Goal: Task Accomplishment & Management: Manage account settings

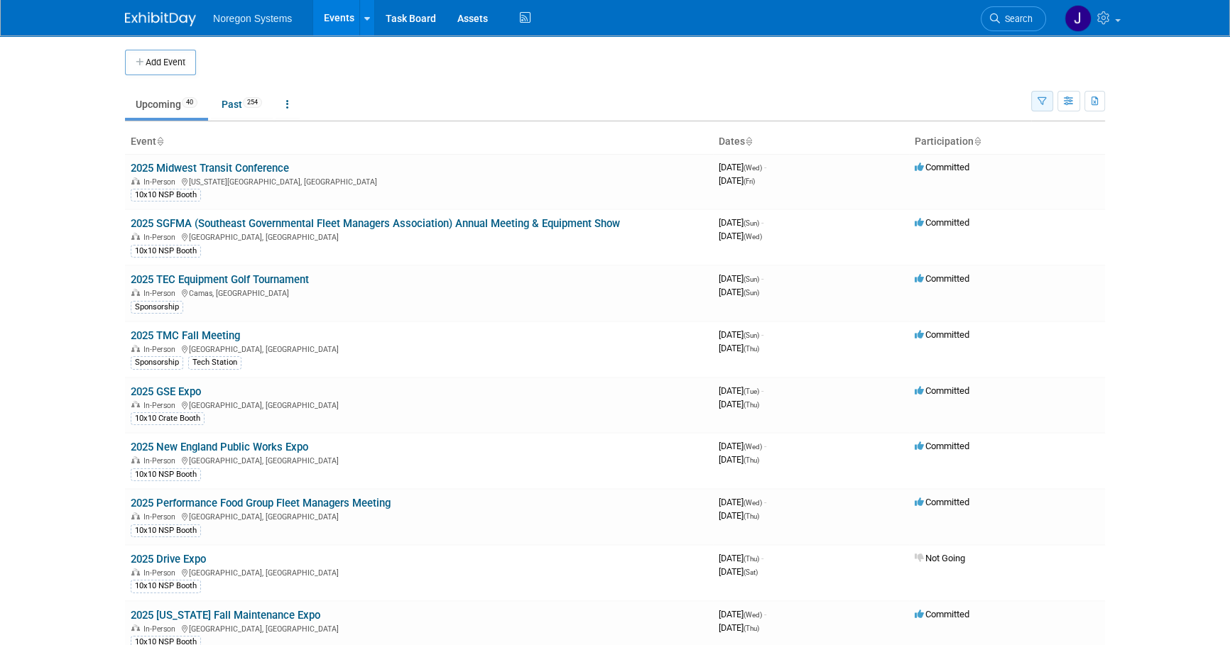
click at [1041, 98] on icon "button" at bounding box center [1041, 101] width 9 height 9
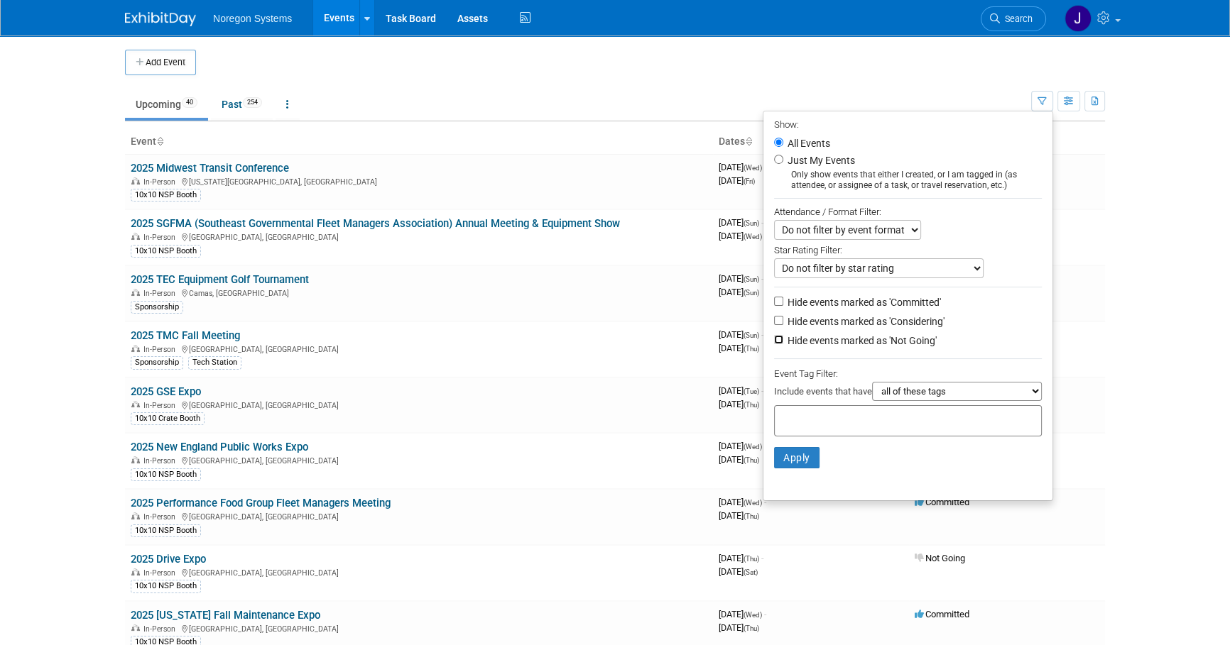
click at [774, 340] on input "Hide events marked as 'Not Going'" at bounding box center [778, 339] width 9 height 9
checkbox input "true"
click at [794, 452] on button "Apply" at bounding box center [796, 457] width 45 height 21
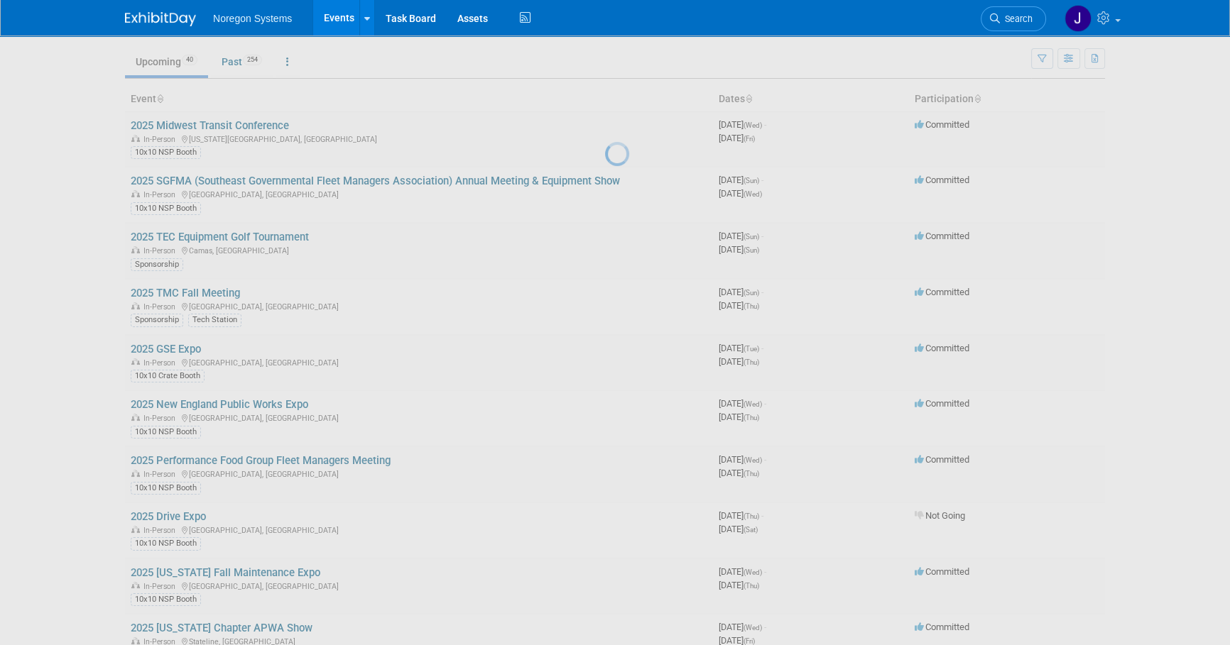
scroll to position [64, 0]
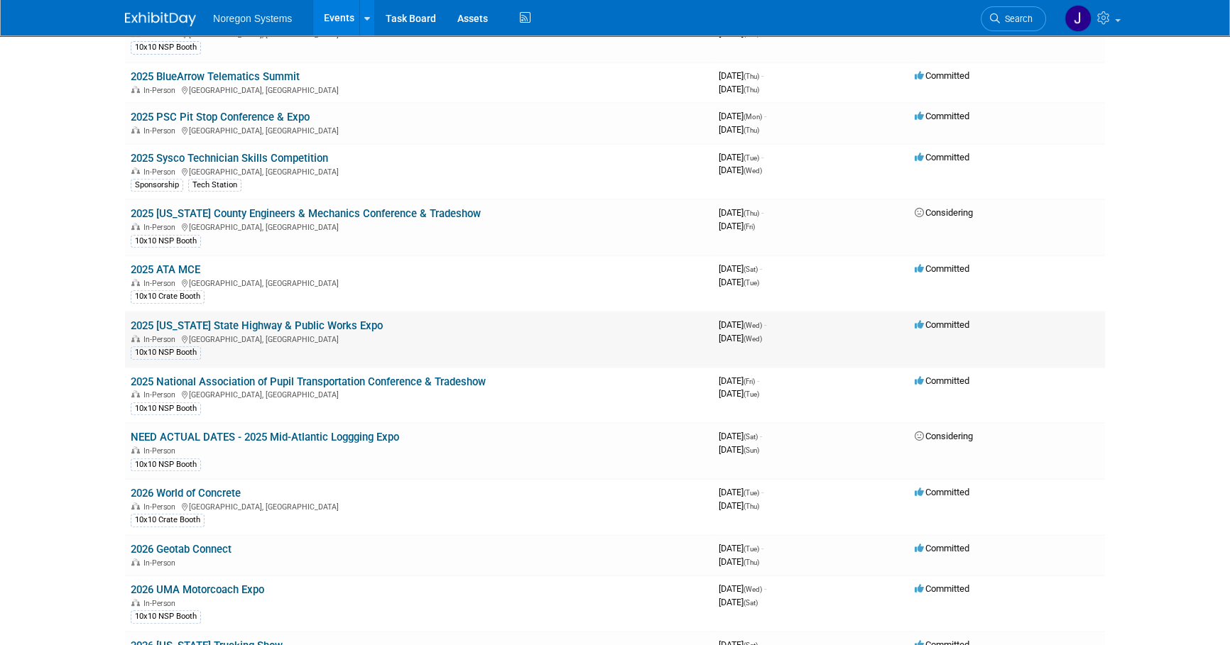
scroll to position [710, 0]
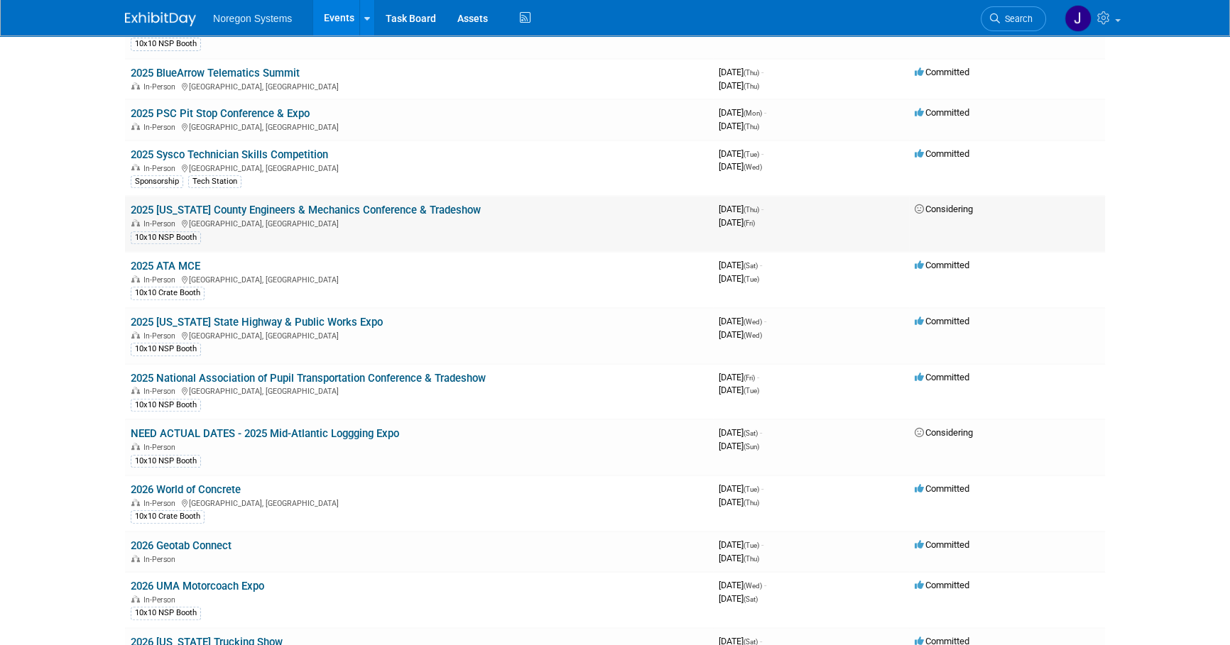
click at [291, 204] on link "2025 [US_STATE] County Engineers & Mechanics Conference & Tradeshow" at bounding box center [306, 210] width 350 height 13
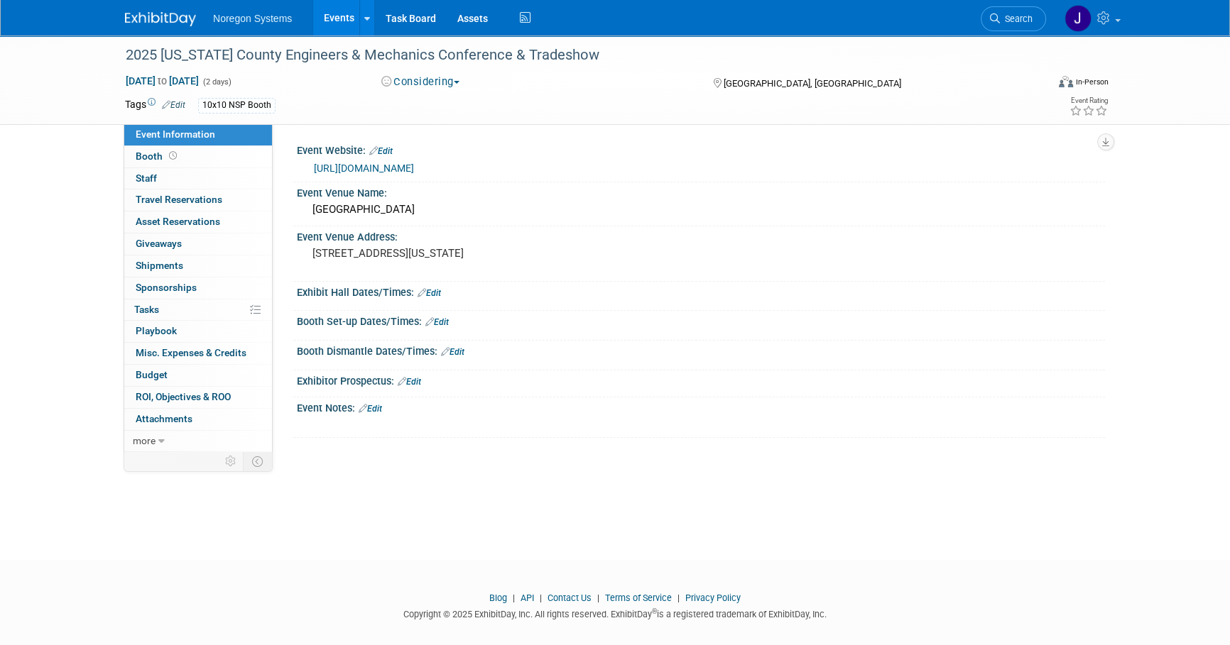
click at [451, 160] on div "https://www.ceao.org/aws/CEAO/pt/sd/calendar/363066/_blank/layout_interior/false" at bounding box center [704, 168] width 780 height 16
click at [414, 170] on link "https://www.ceao.org/aws/CEAO/pt/sd/calendar/363066/_blank/layout_interior/false" at bounding box center [364, 168] width 100 height 11
click at [162, 16] on img at bounding box center [160, 19] width 71 height 14
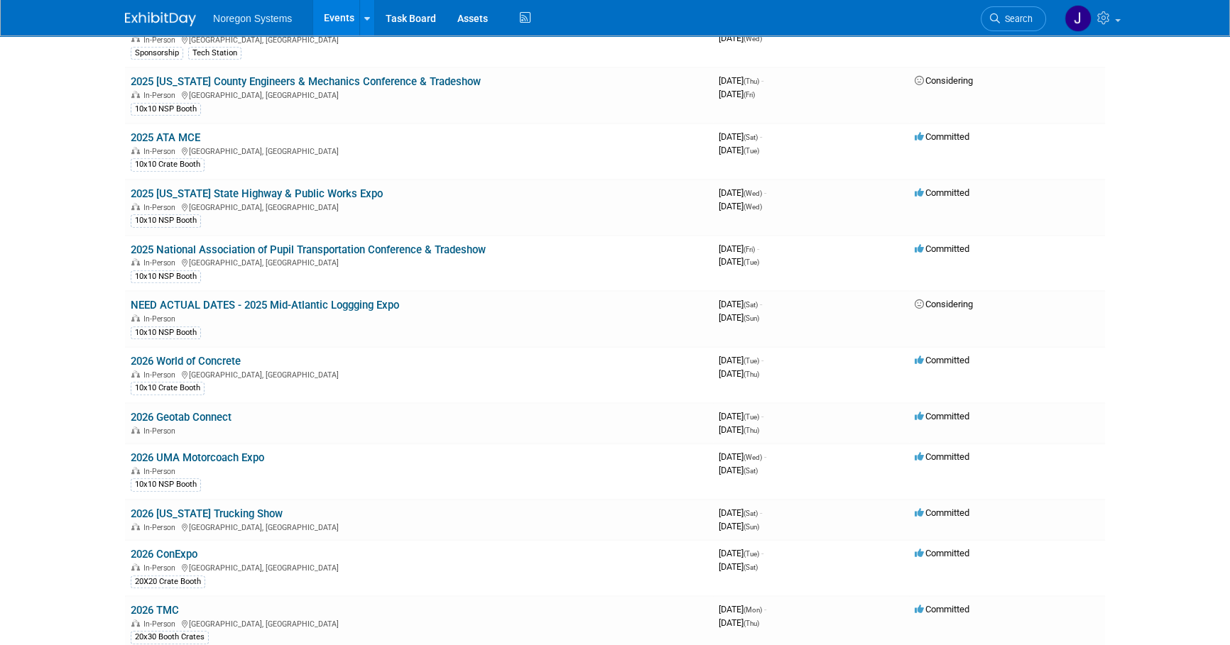
scroll to position [774, 0]
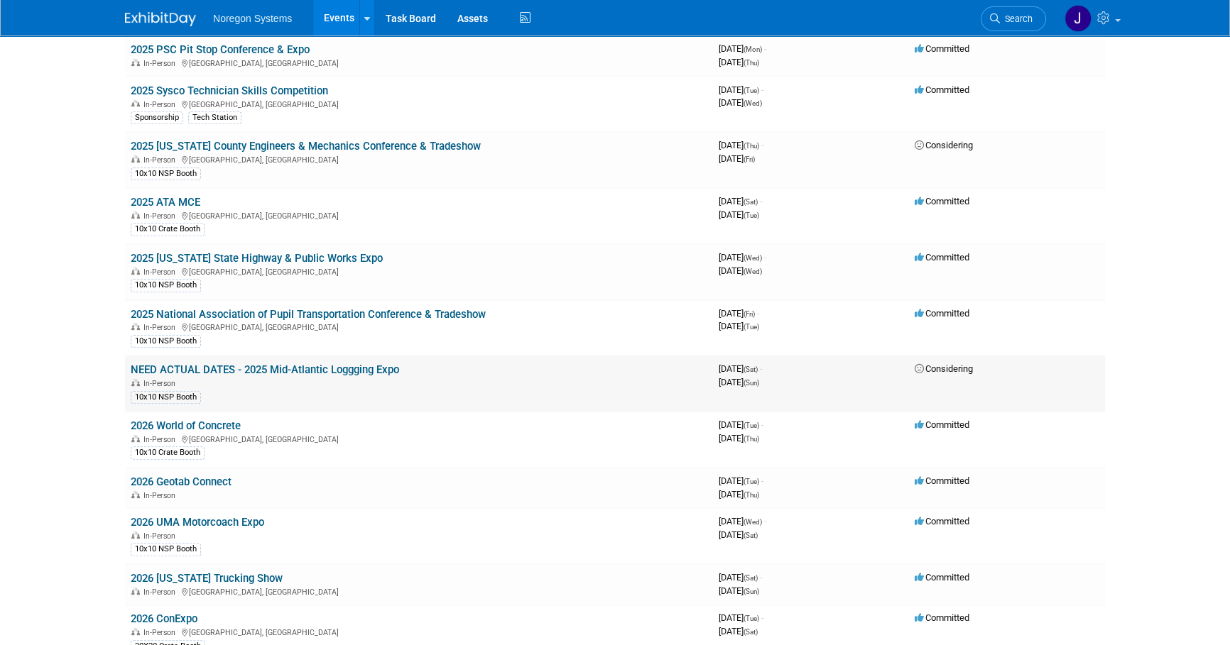
drag, startPoint x: 400, startPoint y: 366, endPoint x: 244, endPoint y: 362, distance: 156.2
click at [244, 362] on td "NEED ACTUAL DATES - 2025 Mid-Atlantic Loggging Expo In-Person 10x10 NSP Booth" at bounding box center [419, 384] width 588 height 56
copy link "2025 Mid-Atlantic Loggging Expo"
click at [1009, 23] on span "Search" at bounding box center [1016, 18] width 33 height 11
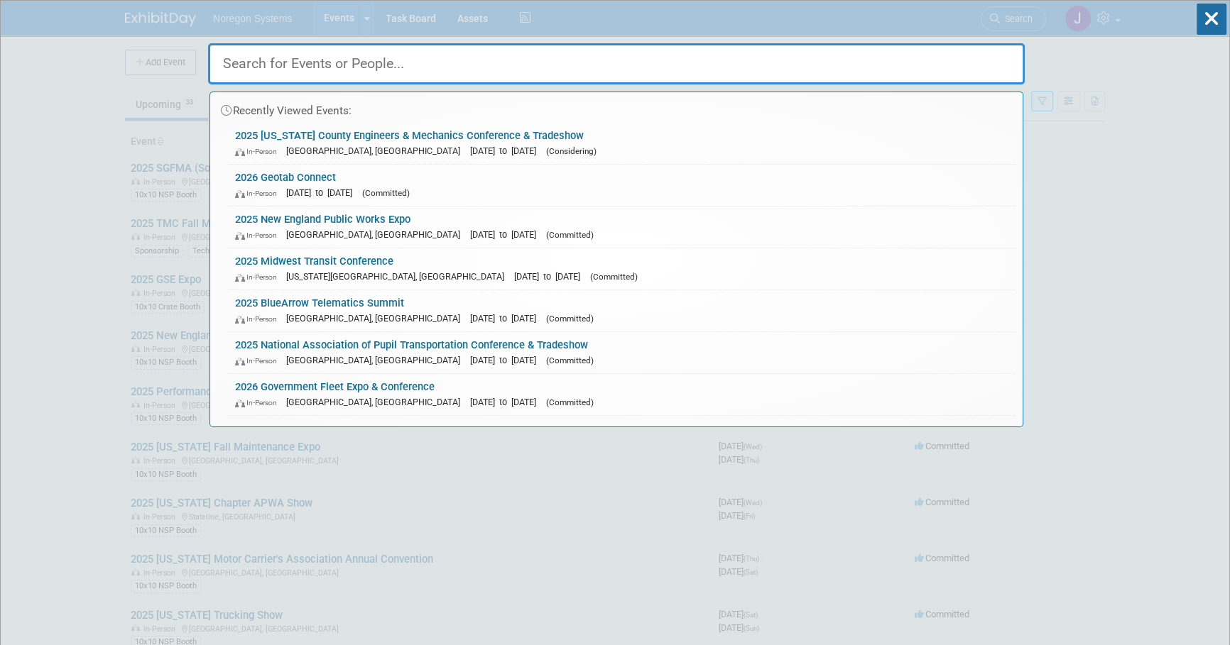
click at [968, 60] on input "text" at bounding box center [616, 63] width 816 height 41
paste input "[PERSON_NAME]"
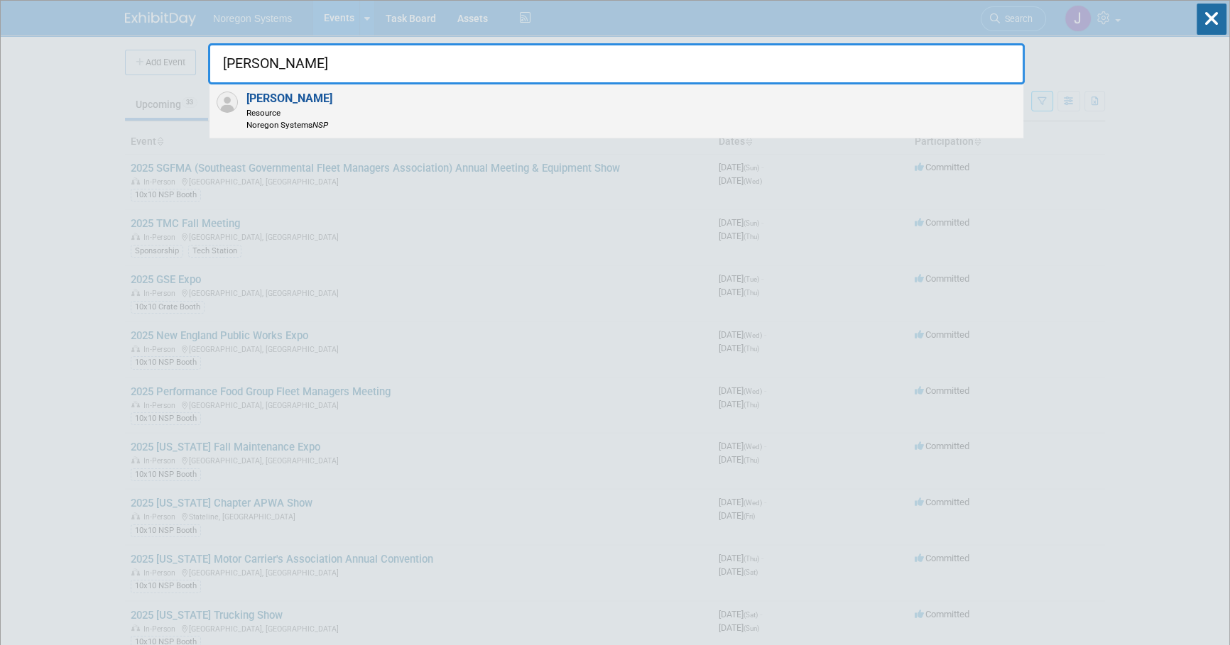
type input "[PERSON_NAME]"
click at [603, 124] on div "Luis Morales Resource Noregon Systems NSP" at bounding box center [616, 111] width 814 height 54
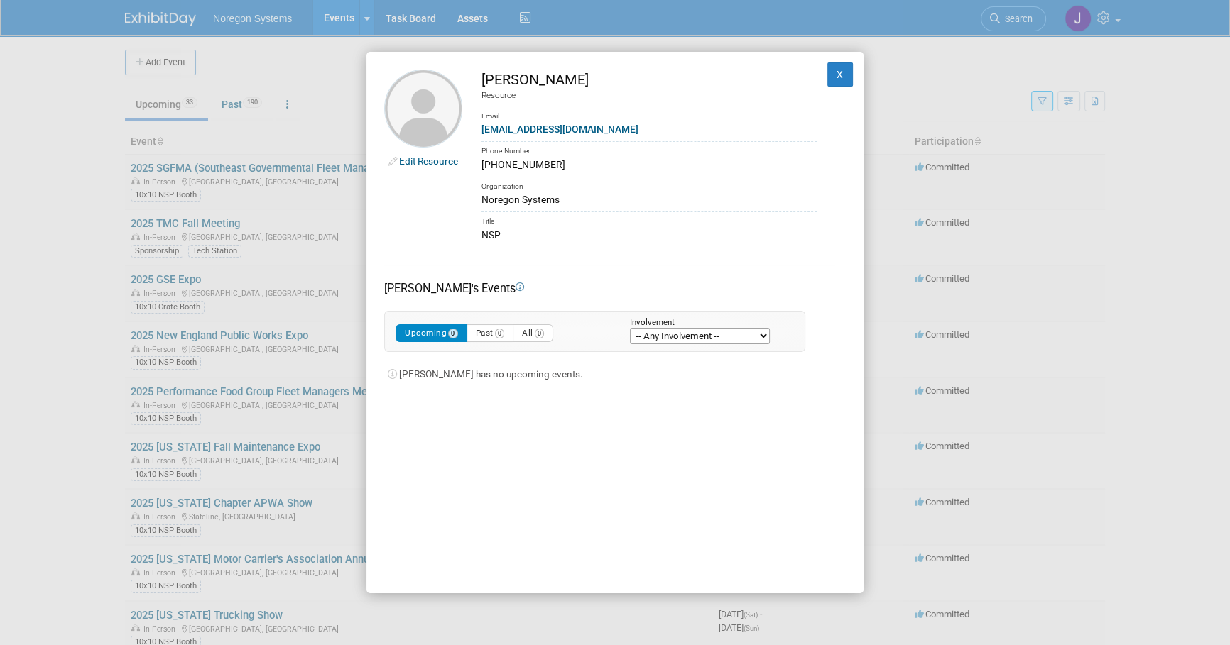
click at [421, 158] on link "Edit Resource" at bounding box center [428, 160] width 59 height 11
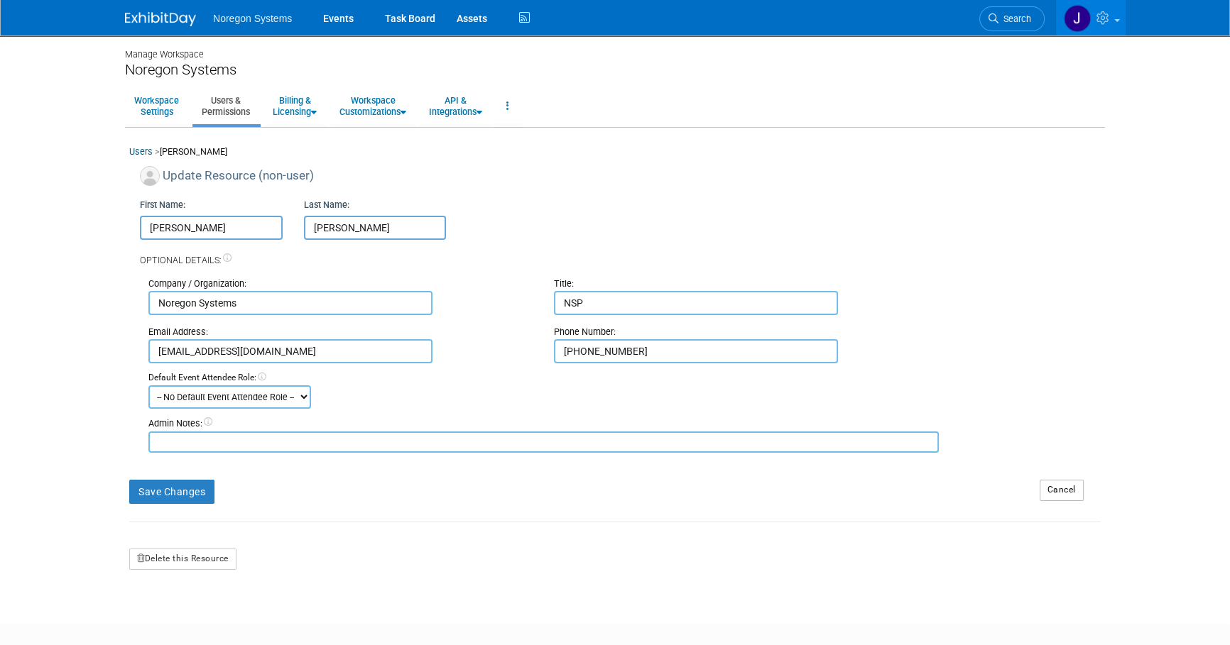
click at [149, 226] on input "[PERSON_NAME]" at bounding box center [211, 228] width 143 height 24
click at [146, 227] on input "-[PERSON_NAME]" at bounding box center [211, 228] width 143 height 24
type input "Z-[PERSON_NAME]"
click at [177, 482] on button "Save Changes" at bounding box center [171, 492] width 85 height 24
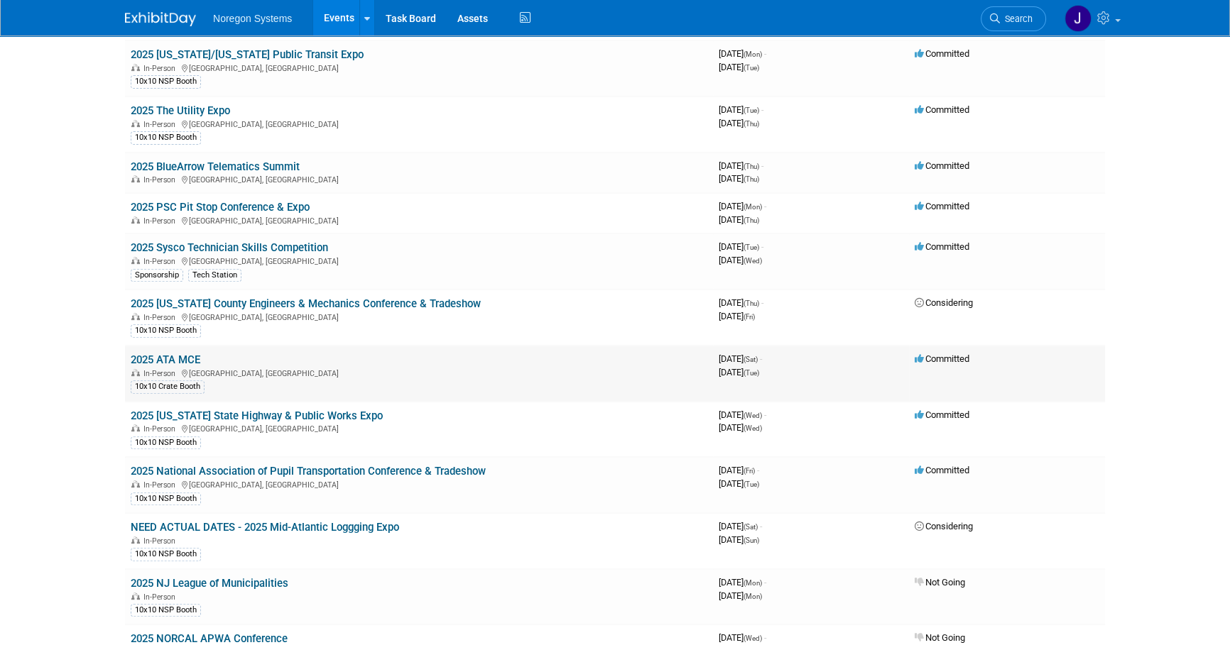
scroll to position [667, 0]
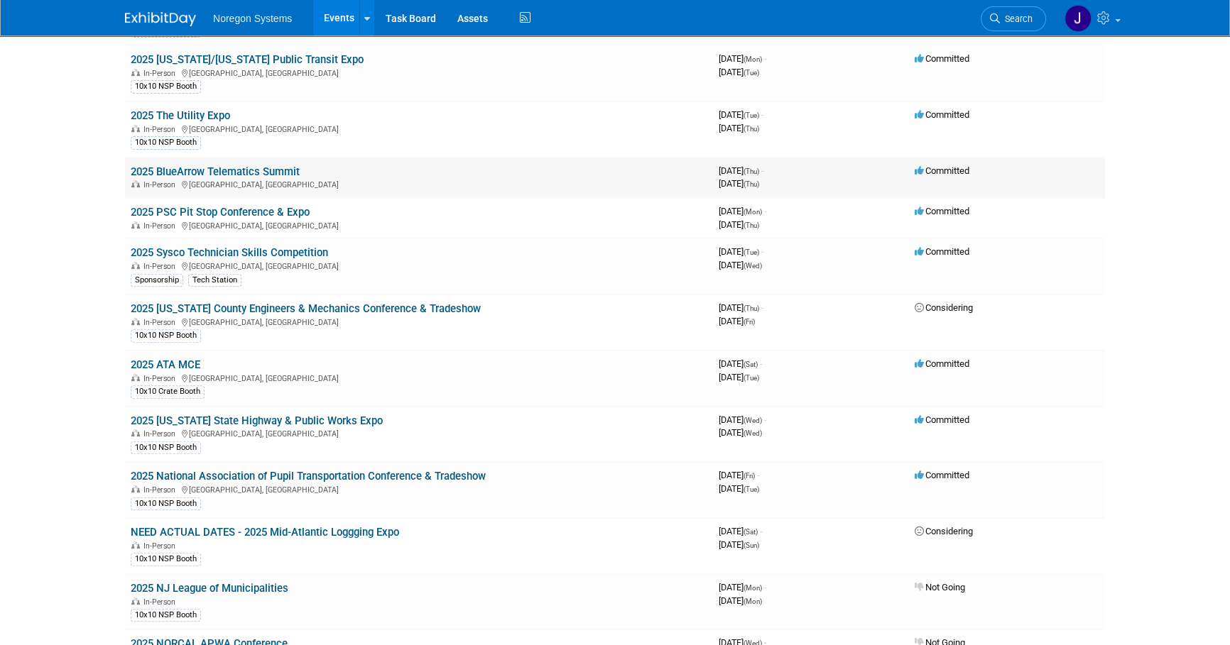
drag, startPoint x: 308, startPoint y: 165, endPoint x: 160, endPoint y: 171, distance: 148.5
click at [160, 171] on td "2025 BlueArrow Telematics Summit In-Person Raleigh, NC" at bounding box center [419, 178] width 588 height 40
copy link "BlueArrow Telematics Summit"
drag, startPoint x: 334, startPoint y: 248, endPoint x: 130, endPoint y: 251, distance: 204.5
click at [130, 251] on td "2025 Sysco Technician Skills Competition In-Person Houston, TX Sponsorship Tech…" at bounding box center [419, 267] width 588 height 56
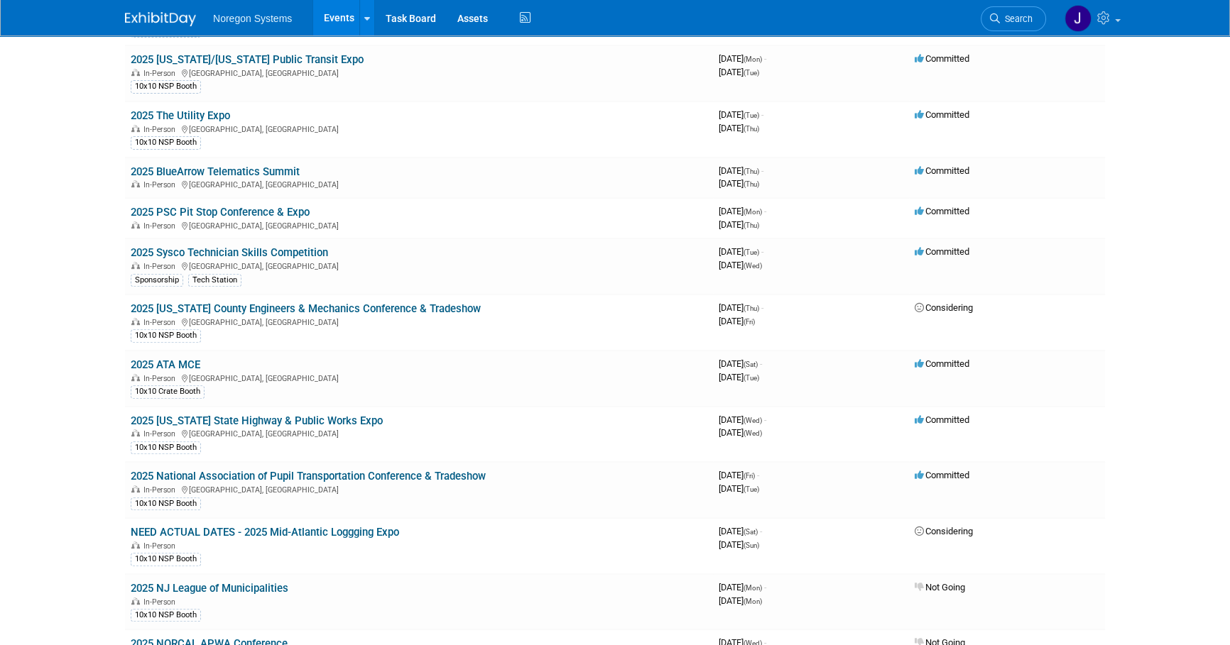
copy link "2025 Sysco Technician Skills Competition"
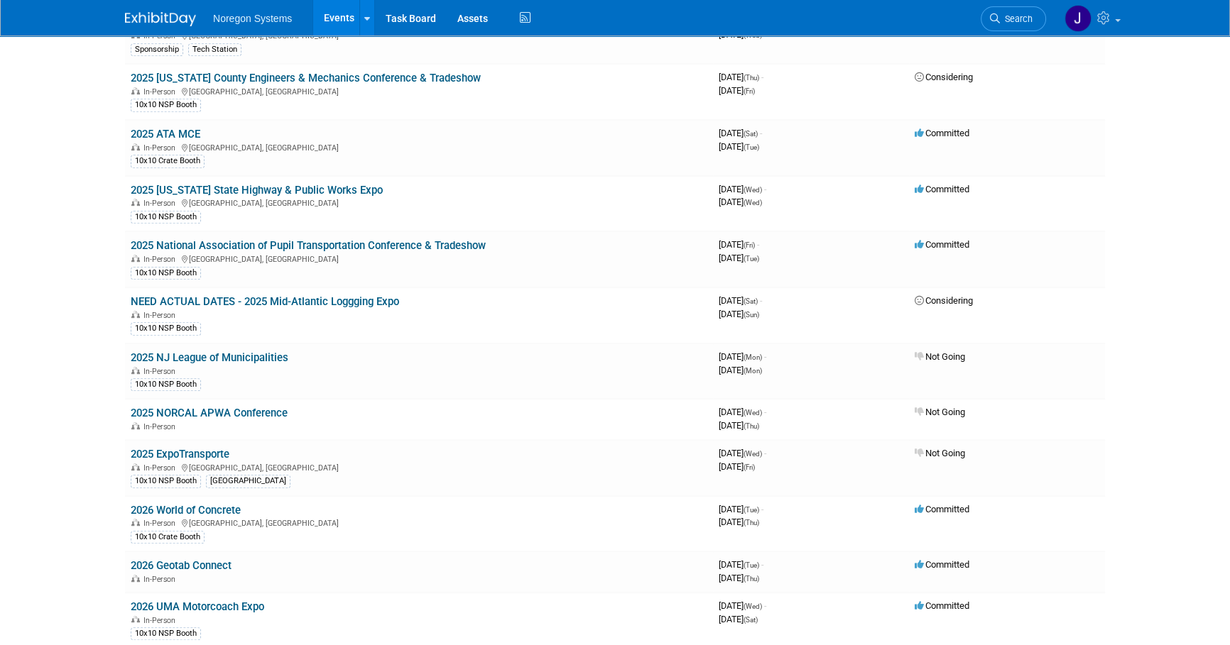
scroll to position [860, 0]
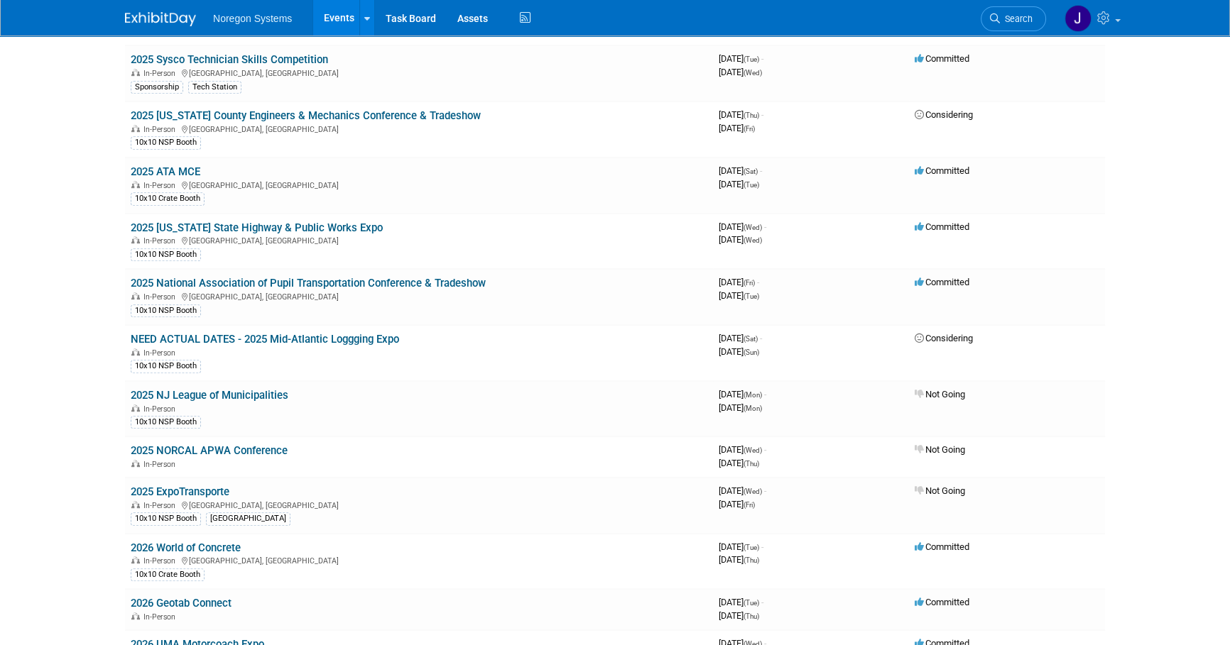
click at [350, 279] on link "2025 National Association of Pupil Transportation Conference & Tradeshow" at bounding box center [308, 283] width 355 height 13
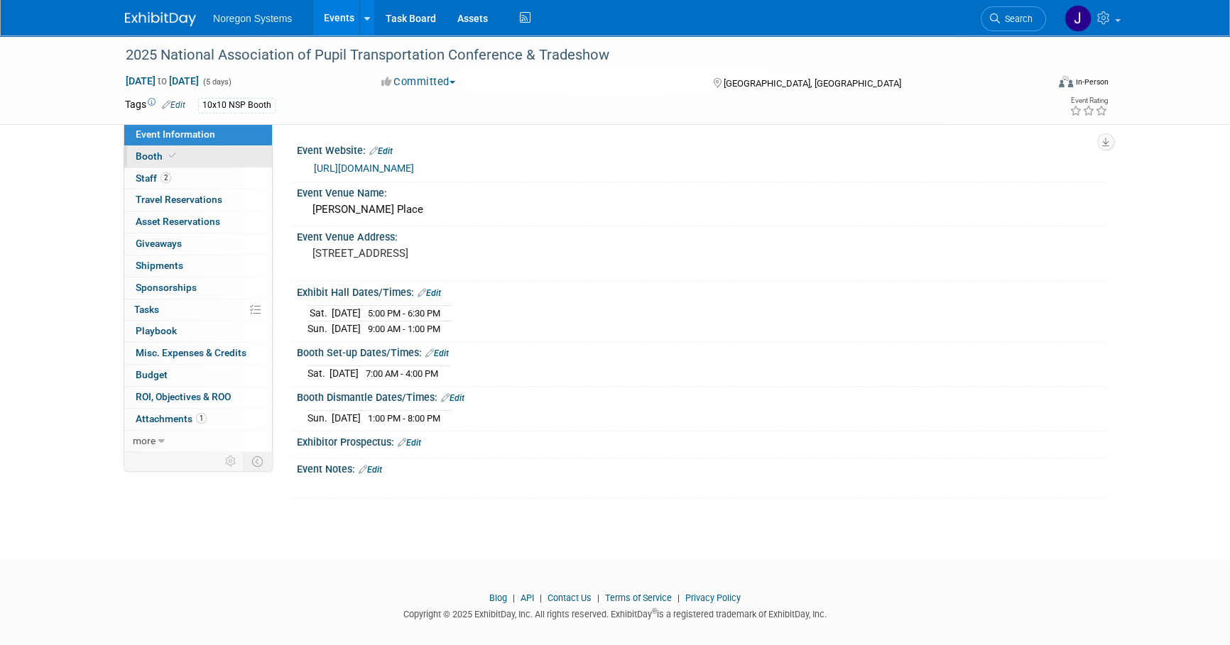
click at [192, 156] on link "Booth" at bounding box center [198, 156] width 148 height 21
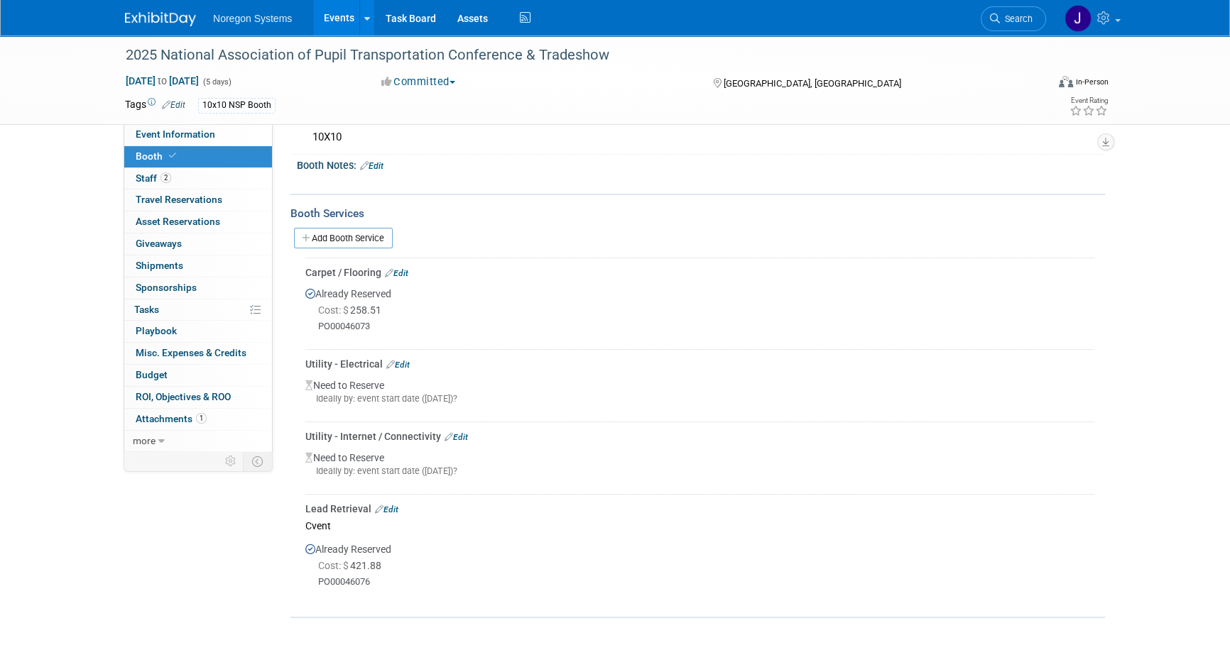
scroll to position [200, 0]
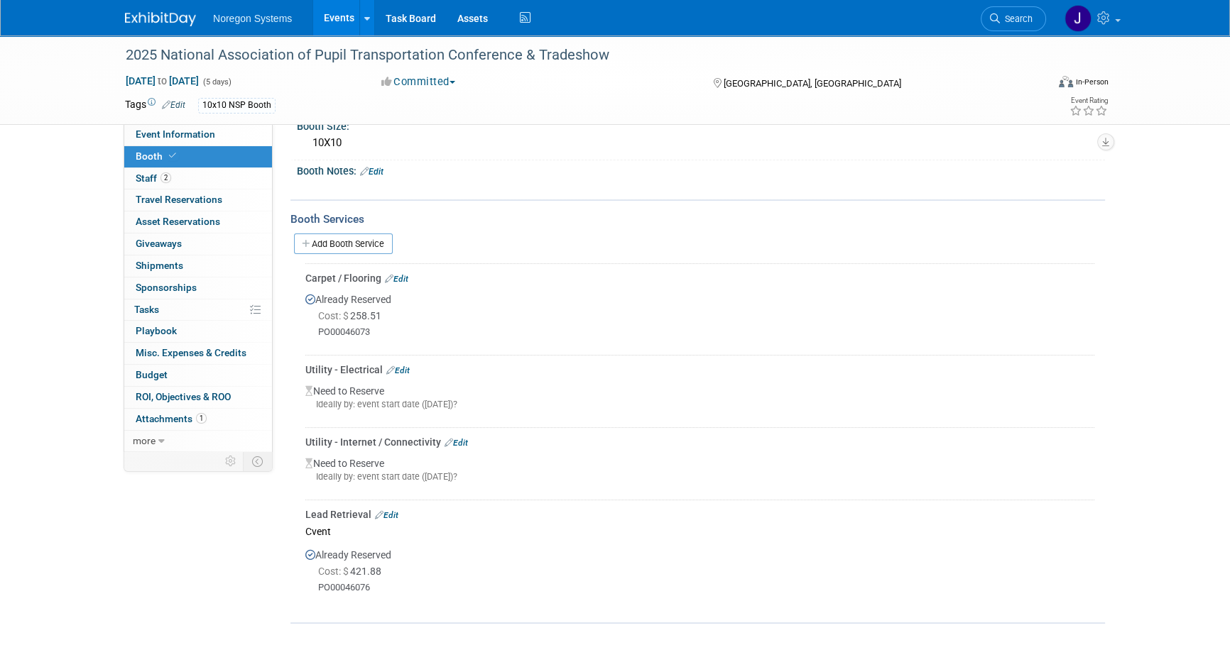
click at [166, 26] on img at bounding box center [160, 19] width 71 height 14
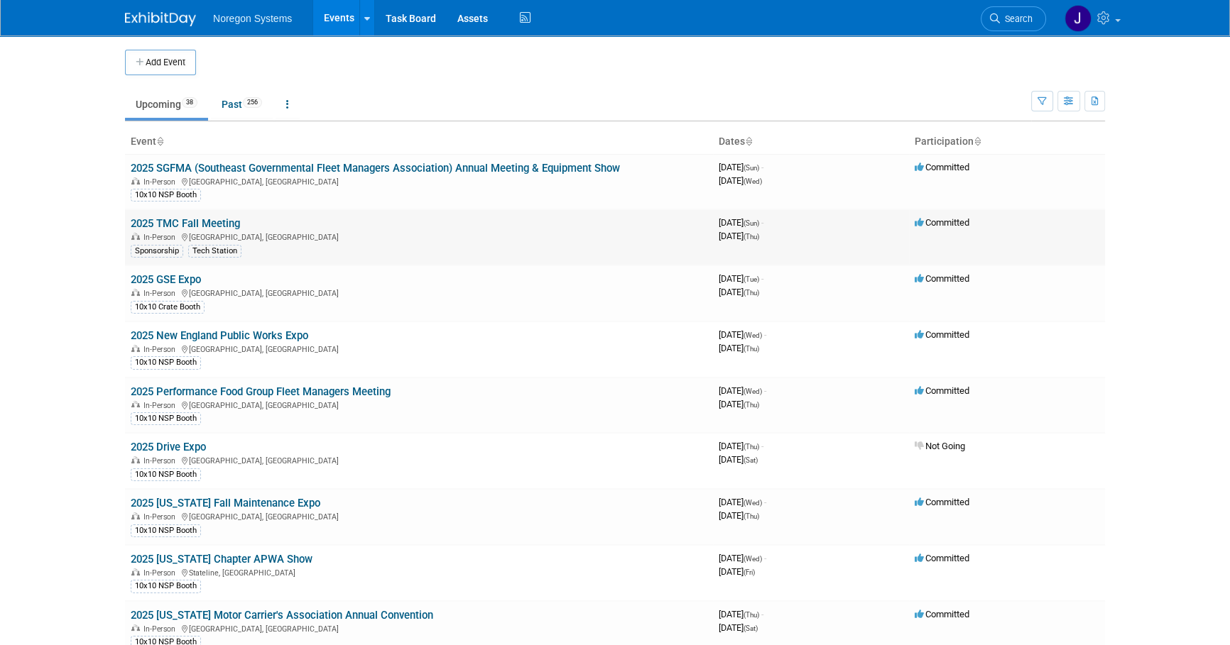
drag, startPoint x: 245, startPoint y: 222, endPoint x: 128, endPoint y: 226, distance: 117.2
click at [128, 226] on td "2025 TMC Fall Meeting In-Person [GEOGRAPHIC_DATA], [GEOGRAPHIC_DATA] [GEOGRAPHI…" at bounding box center [419, 237] width 588 height 56
click at [80, 226] on body "Noregon Systems Events Add Event Bulk Upload Events Shareable Event Boards Rece…" at bounding box center [615, 322] width 1230 height 645
drag, startPoint x: 244, startPoint y: 223, endPoint x: 133, endPoint y: 227, distance: 111.5
click at [133, 227] on td "2025 TMC Fall Meeting In-Person [GEOGRAPHIC_DATA], [GEOGRAPHIC_DATA] [GEOGRAPHI…" at bounding box center [419, 237] width 588 height 56
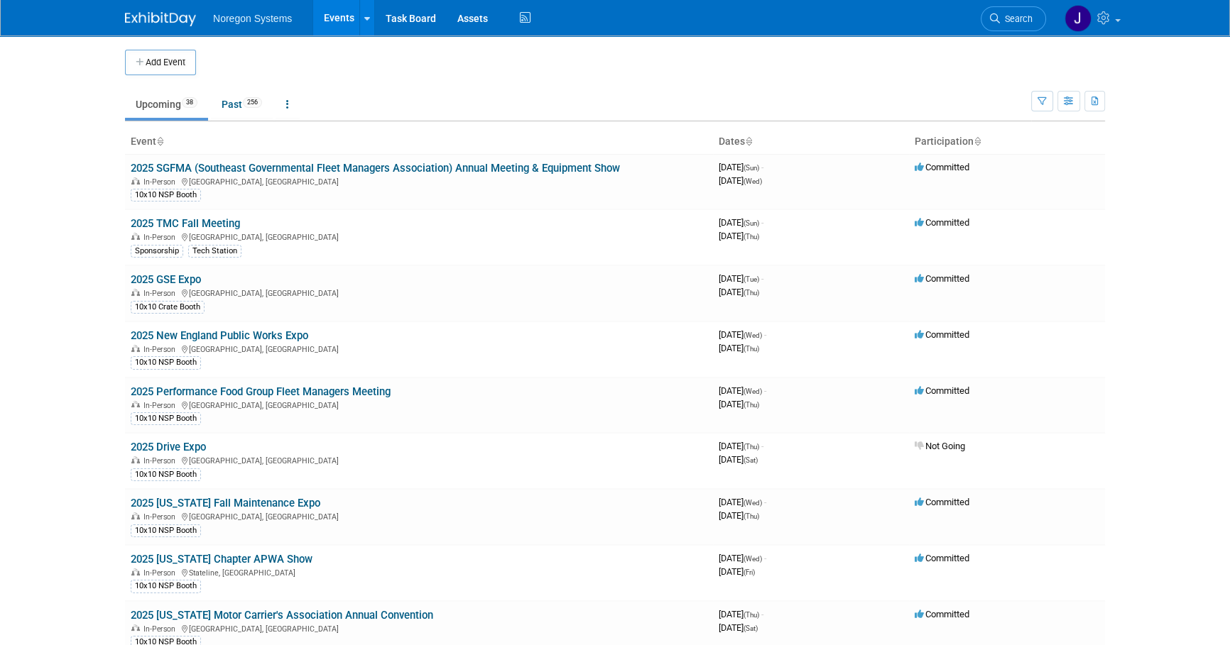
copy link "2025 TMC Fall Meeting"
click at [40, 224] on body "Noregon Systems Events Add Event Bulk Upload Events Shareable Event Boards Rece…" at bounding box center [615, 322] width 1230 height 645
click at [165, 222] on link "2025 TMC Fall Meeting" at bounding box center [185, 223] width 109 height 13
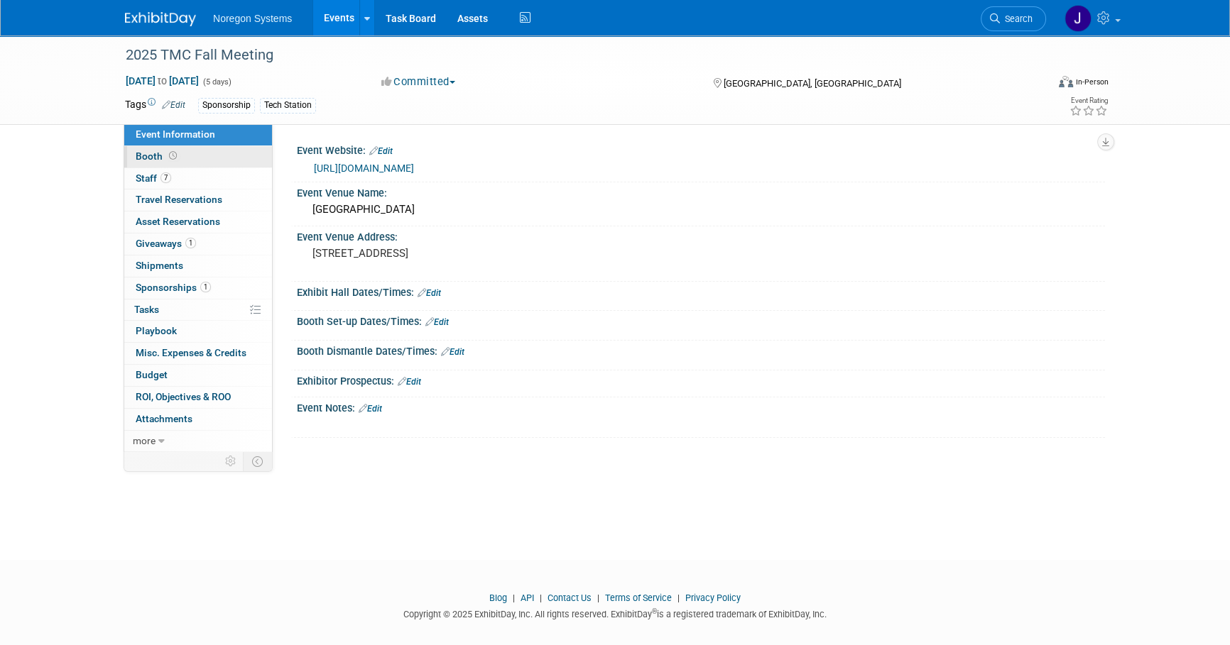
click at [220, 149] on link "Booth" at bounding box center [198, 156] width 148 height 21
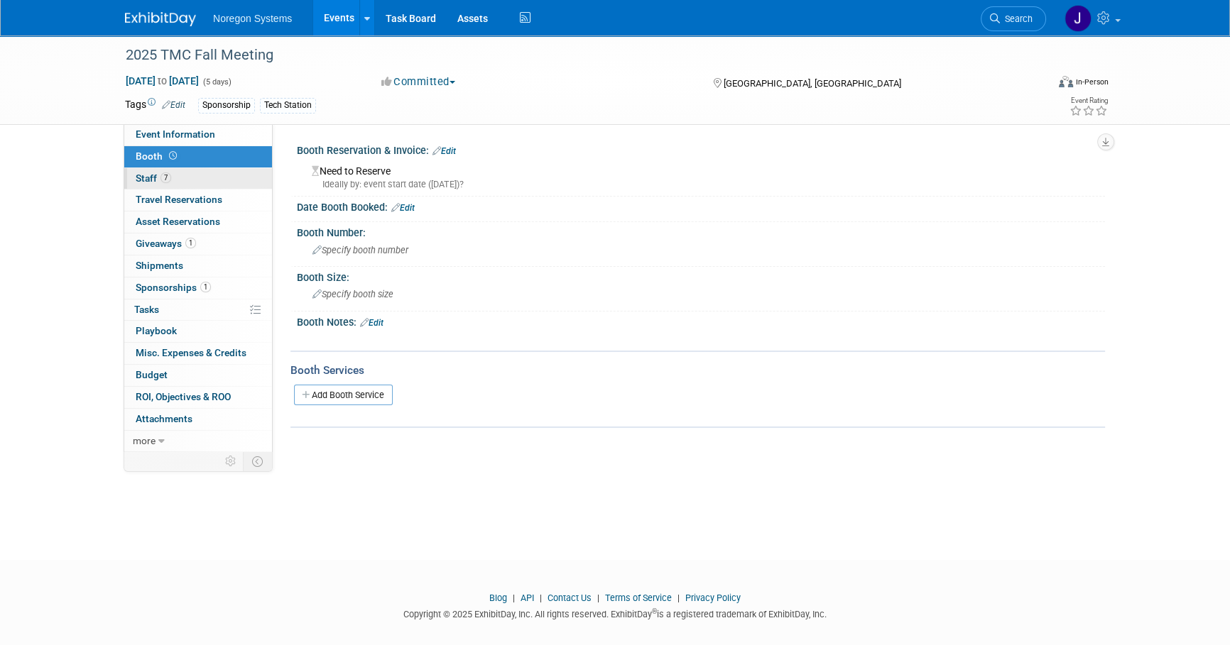
click at [213, 179] on link "7 Staff 7" at bounding box center [198, 178] width 148 height 21
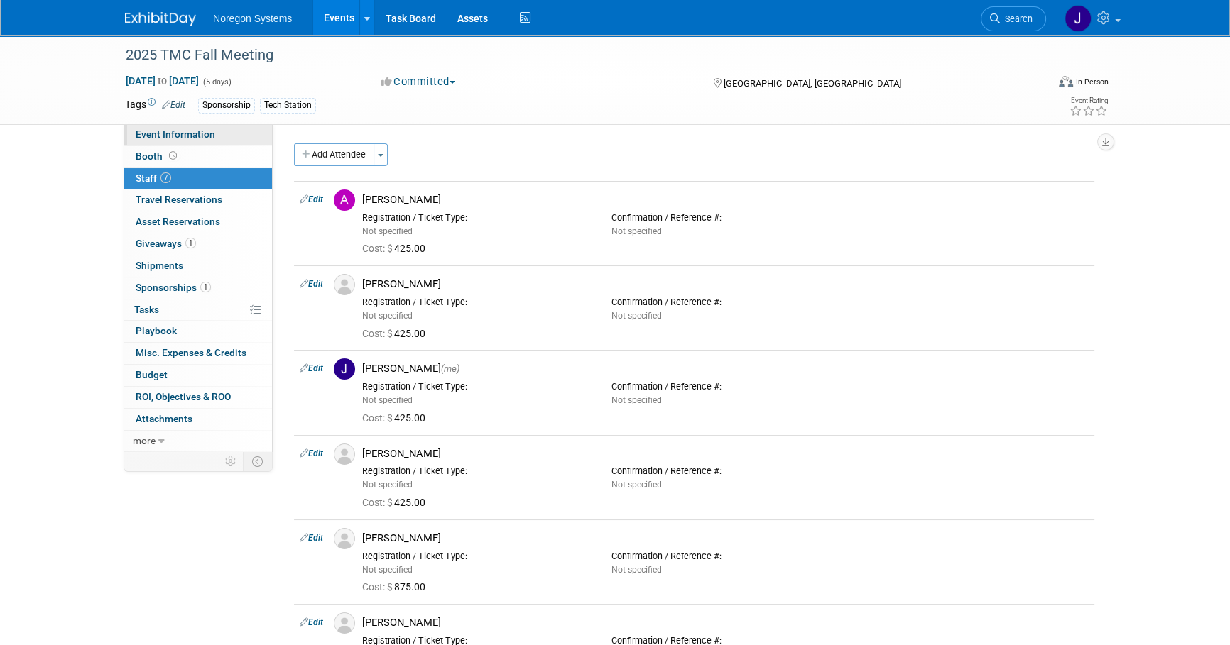
click at [238, 133] on link "Event Information" at bounding box center [198, 134] width 148 height 21
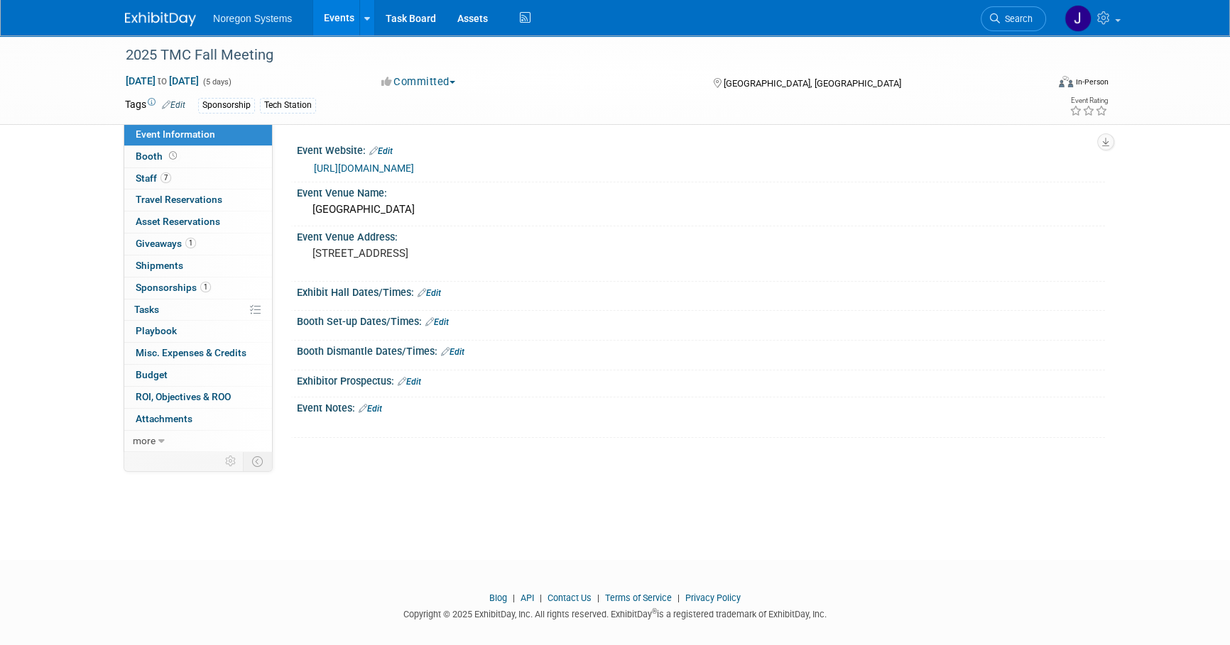
click at [158, 8] on link at bounding box center [169, 11] width 88 height 11
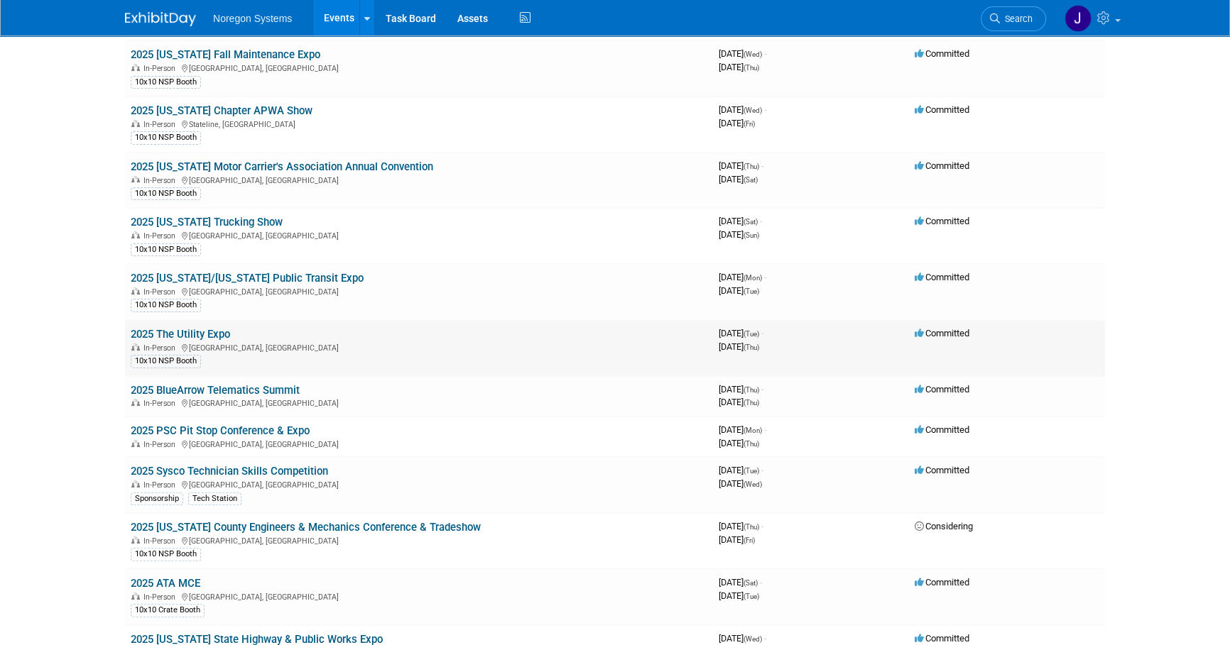
scroll to position [452, 0]
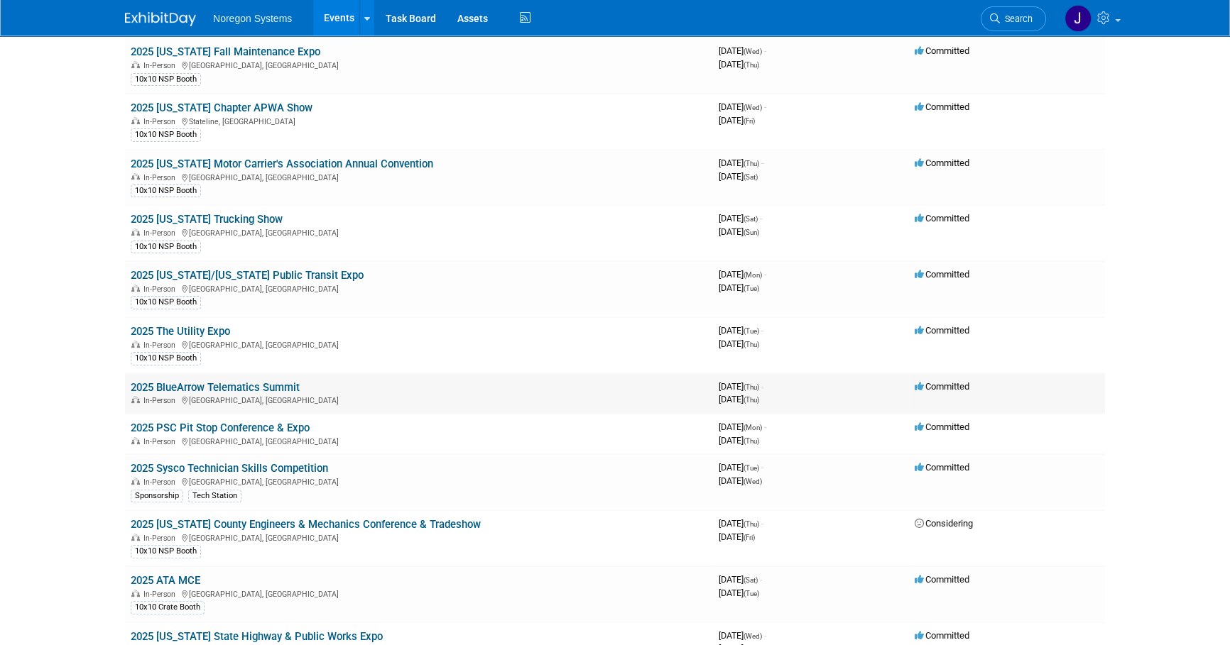
click at [273, 383] on link "2025 BlueArrow Telematics Summit" at bounding box center [215, 387] width 169 height 13
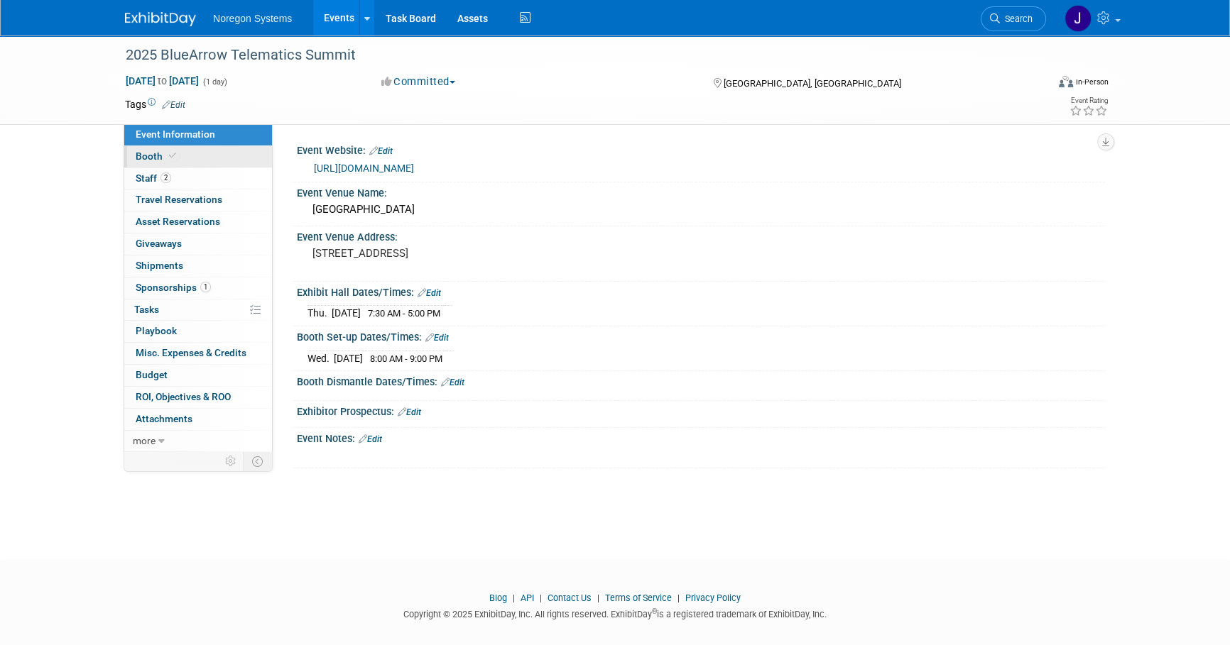
click at [220, 146] on link "Booth" at bounding box center [198, 156] width 148 height 21
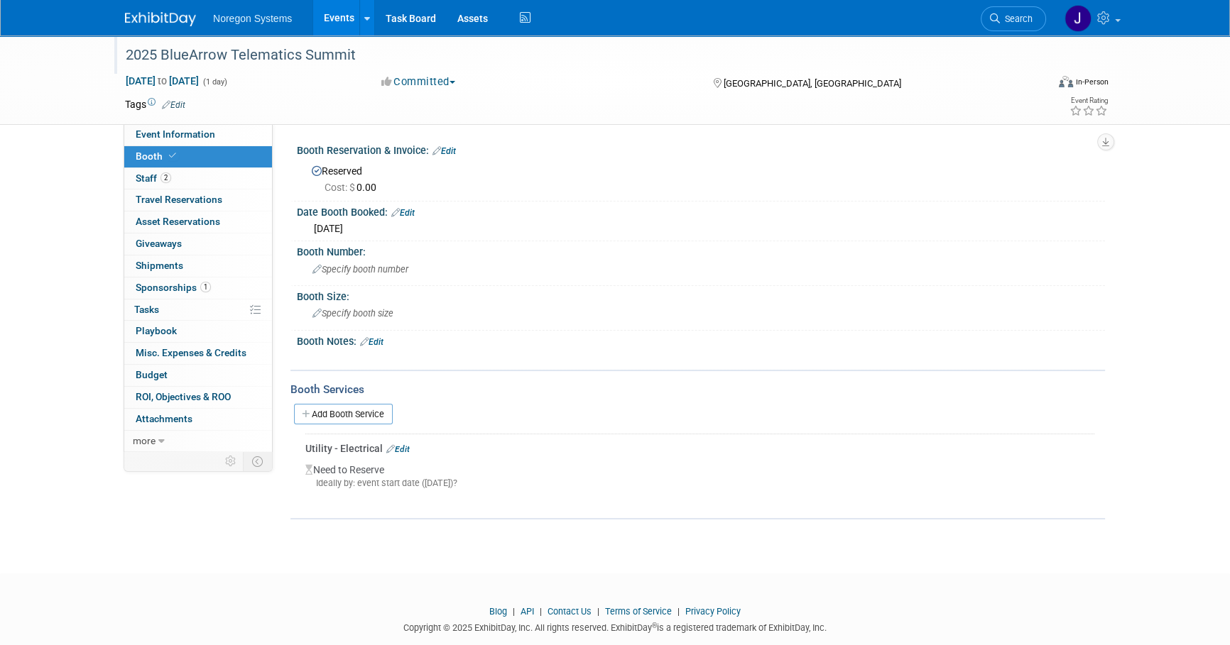
drag, startPoint x: 357, startPoint y: 56, endPoint x: 121, endPoint y: 59, distance: 235.7
click at [121, 59] on div "2025 BlueArrow Telematics Summit" at bounding box center [573, 56] width 904 height 26
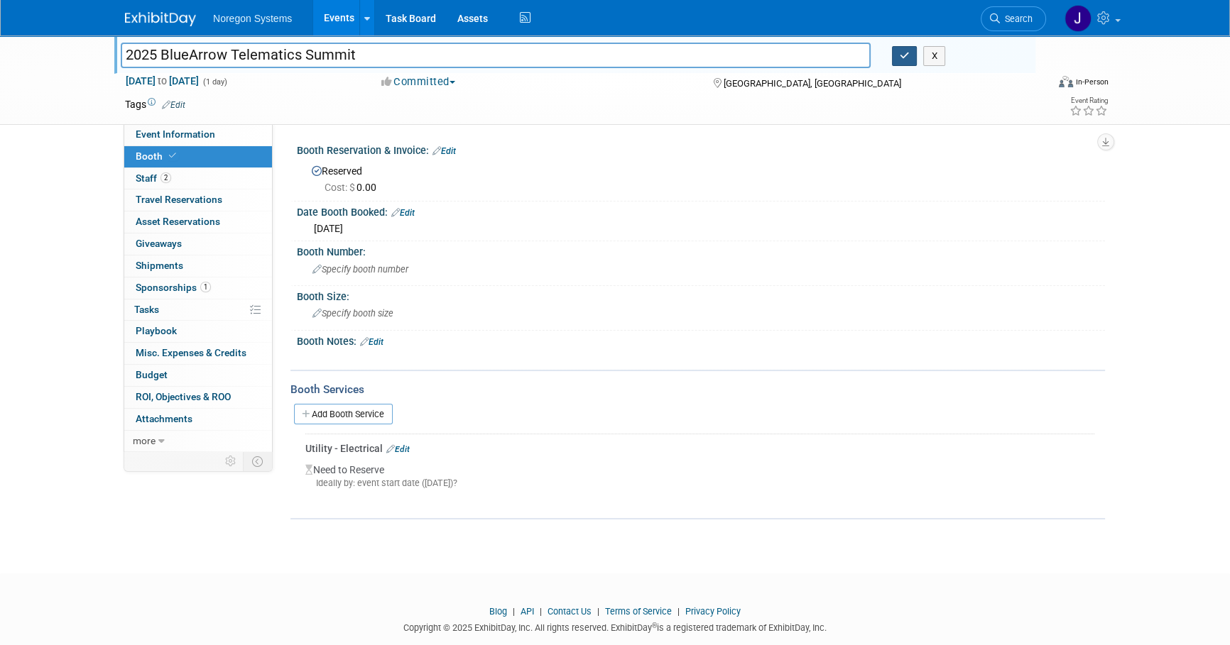
click at [902, 63] on button "button" at bounding box center [905, 56] width 26 height 20
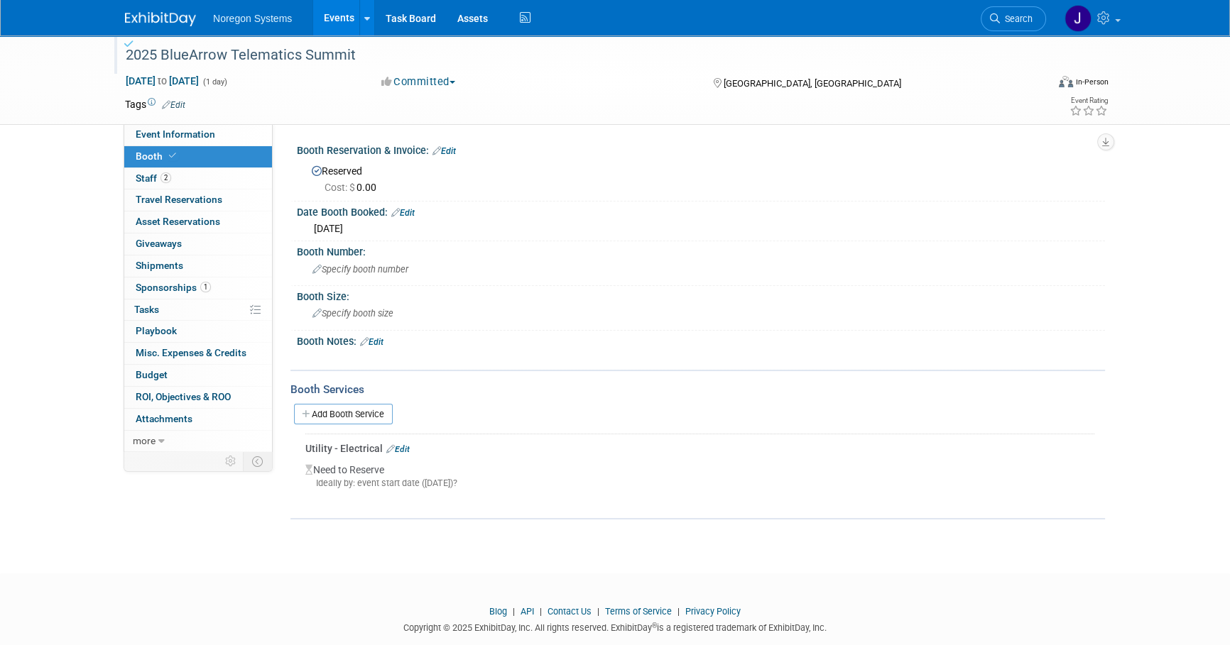
click at [168, 16] on img at bounding box center [160, 19] width 71 height 14
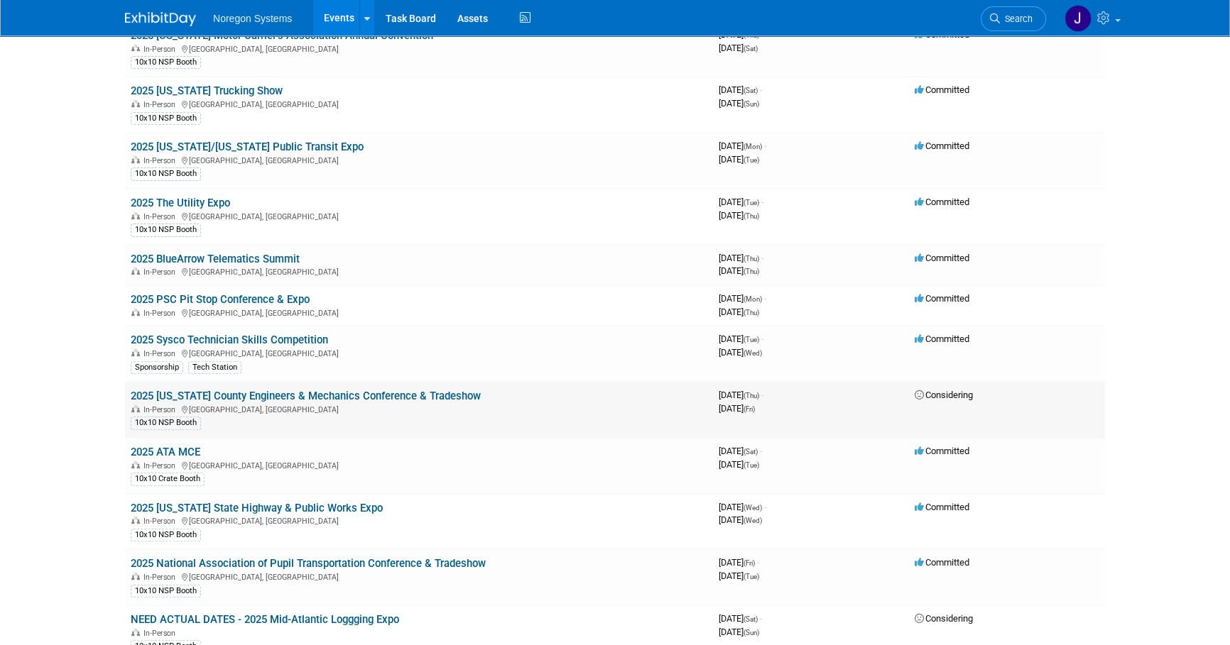
scroll to position [581, 0]
click at [209, 333] on link "2025 Sysco Technician Skills Competition" at bounding box center [229, 339] width 197 height 13
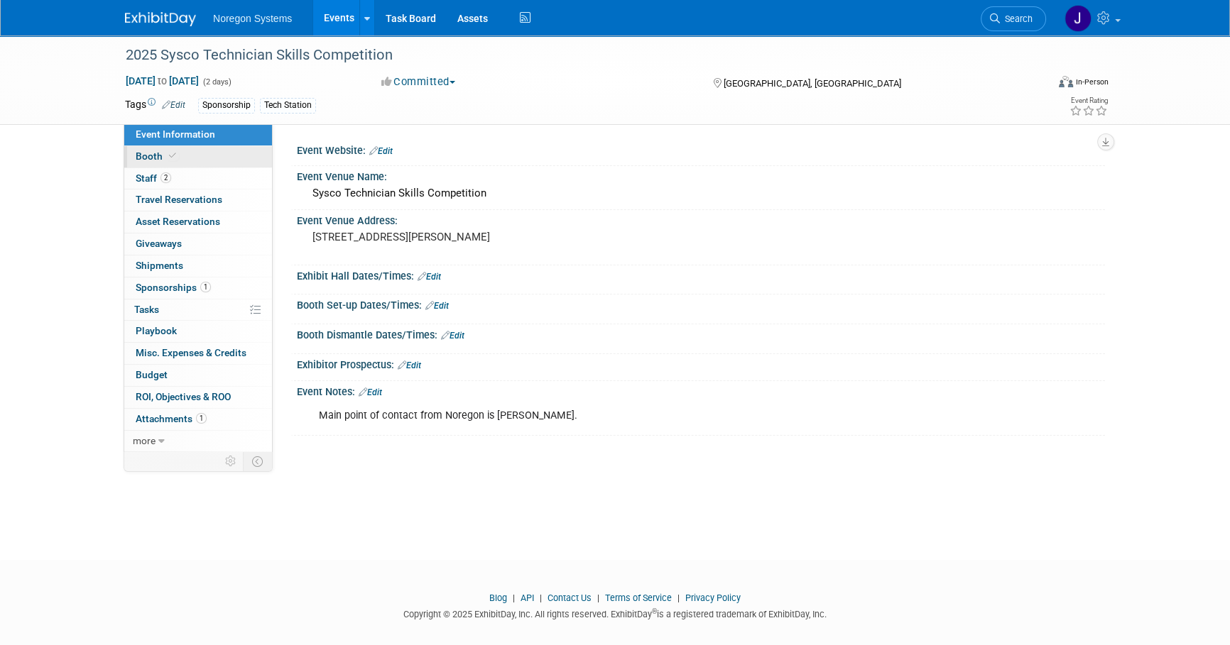
click at [212, 156] on link "Booth" at bounding box center [198, 156] width 148 height 21
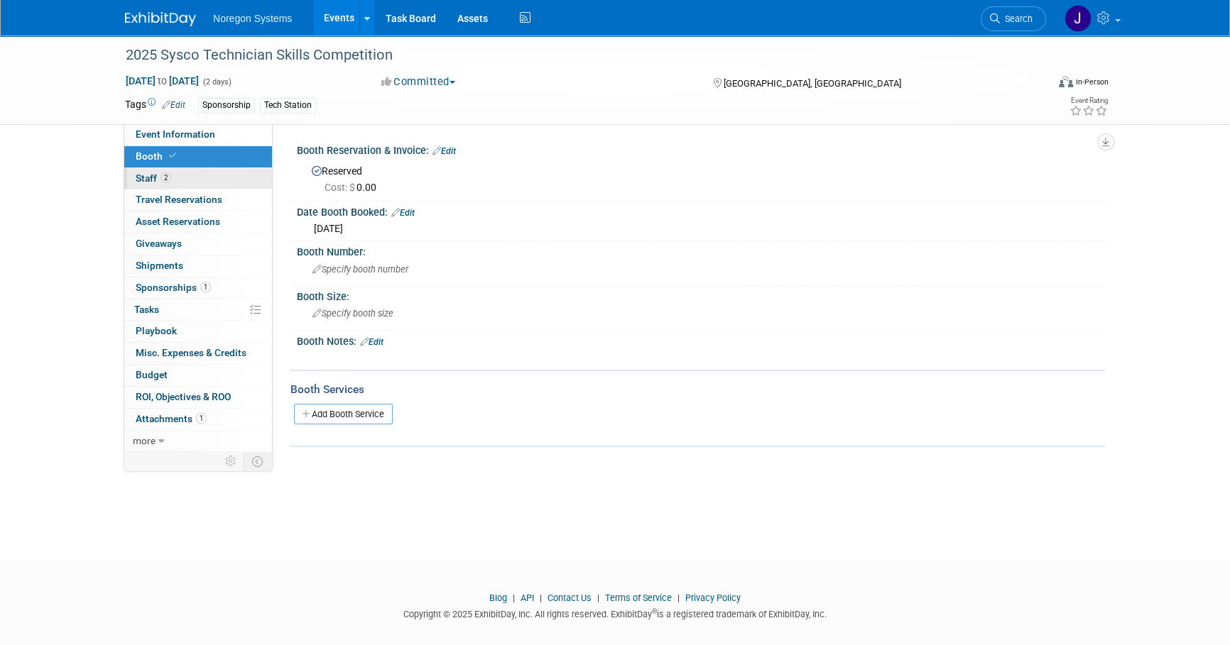
click at [247, 184] on link "2 Staff 2" at bounding box center [198, 178] width 148 height 21
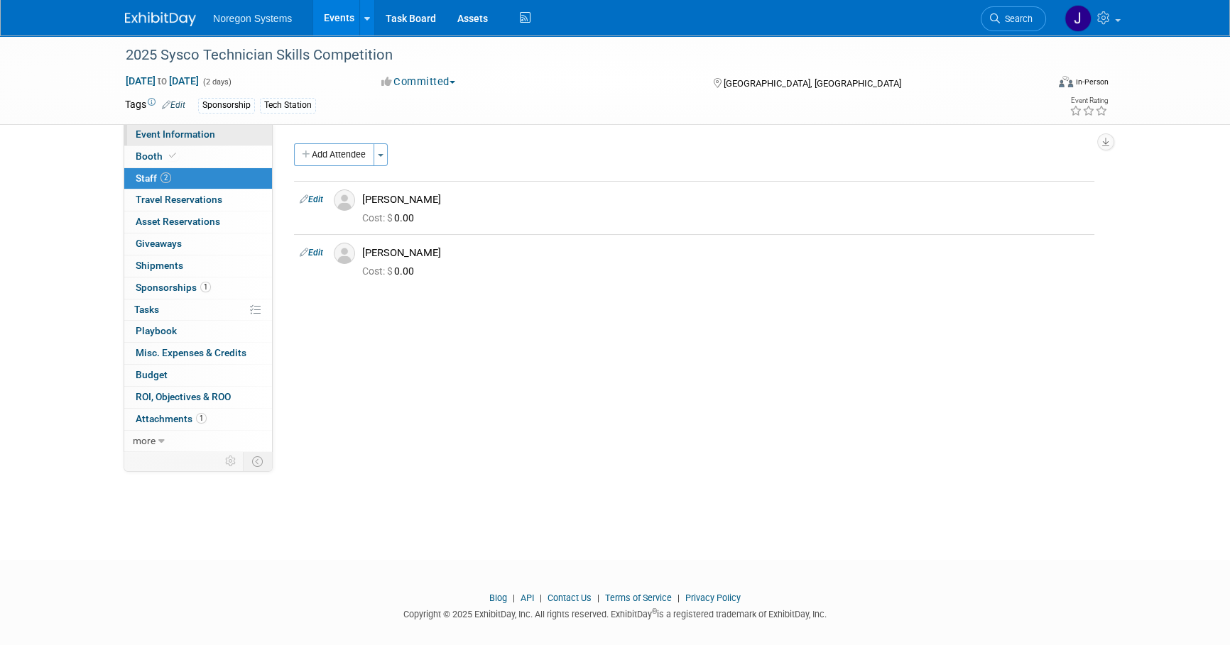
click at [250, 144] on link "Event Information" at bounding box center [198, 134] width 148 height 21
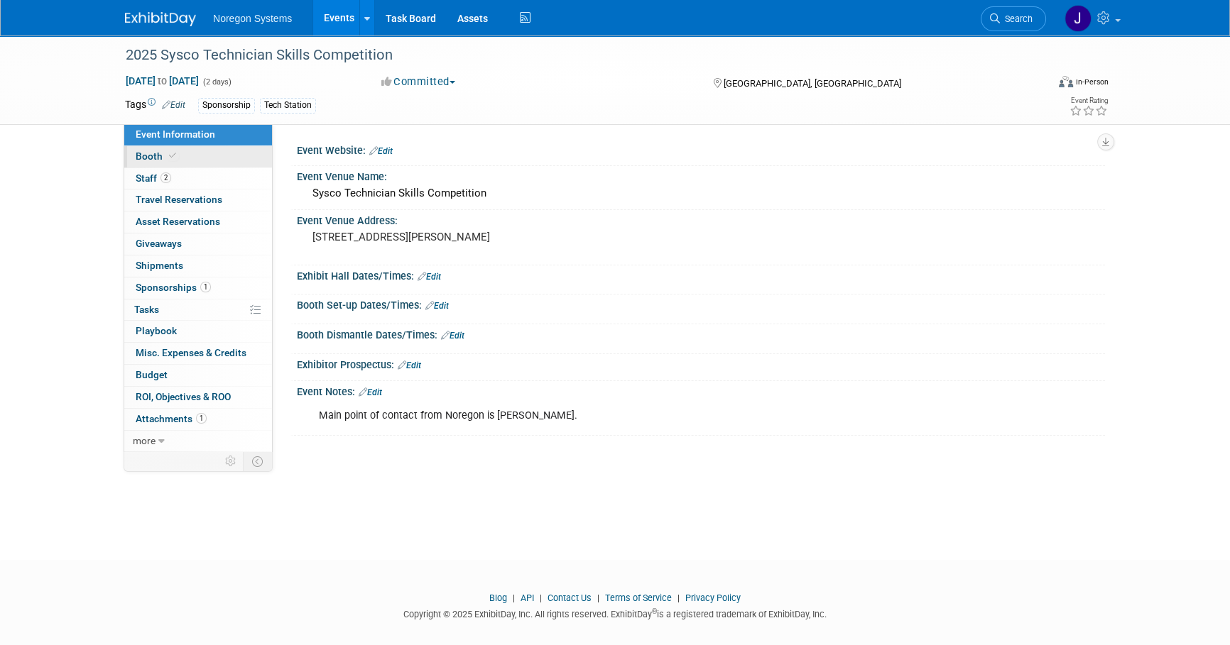
click at [256, 159] on link "Booth" at bounding box center [198, 156] width 148 height 21
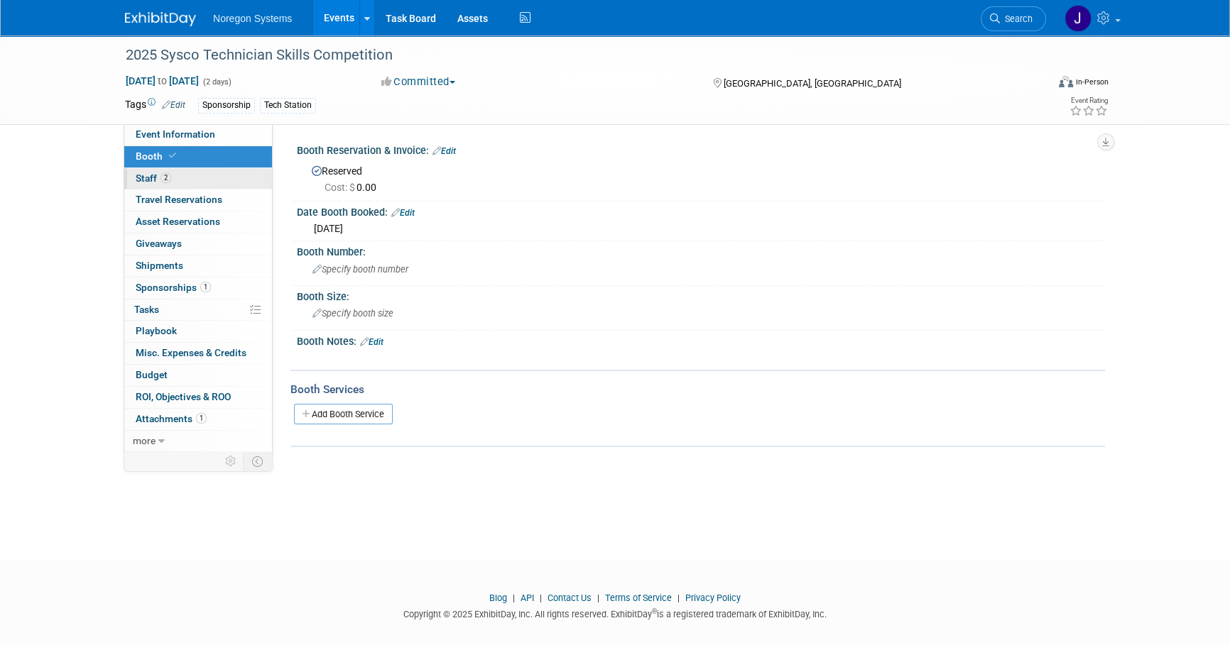
click at [246, 180] on link "2 Staff 2" at bounding box center [198, 178] width 148 height 21
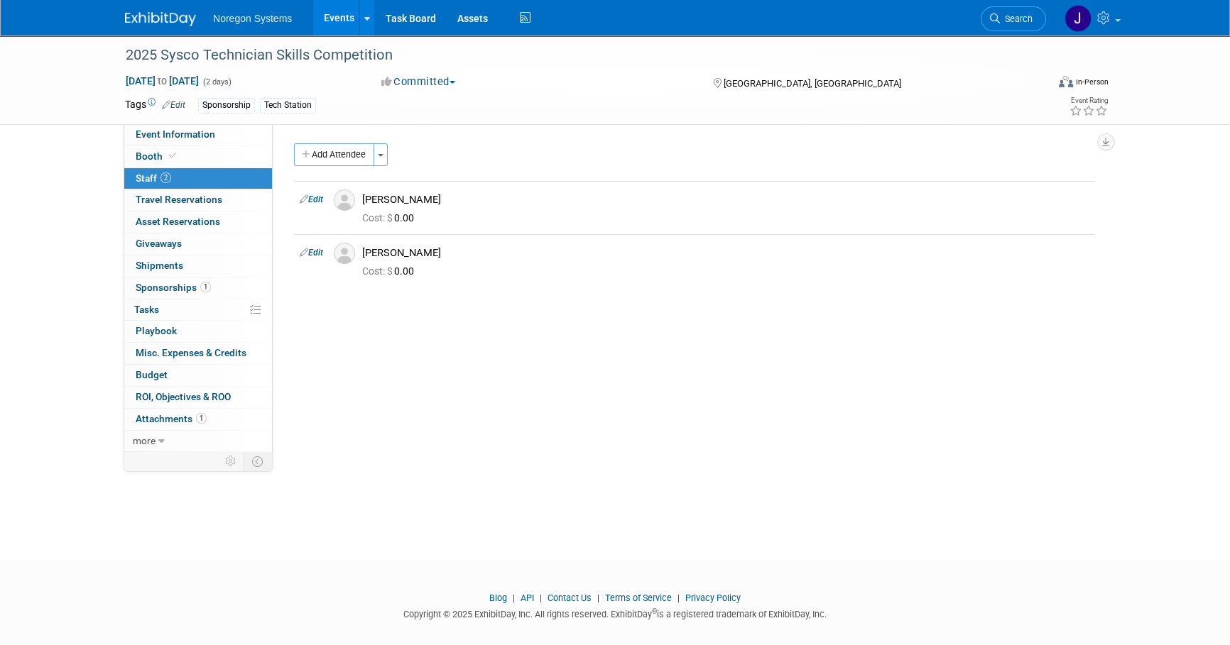
click at [163, 19] on img at bounding box center [160, 19] width 71 height 14
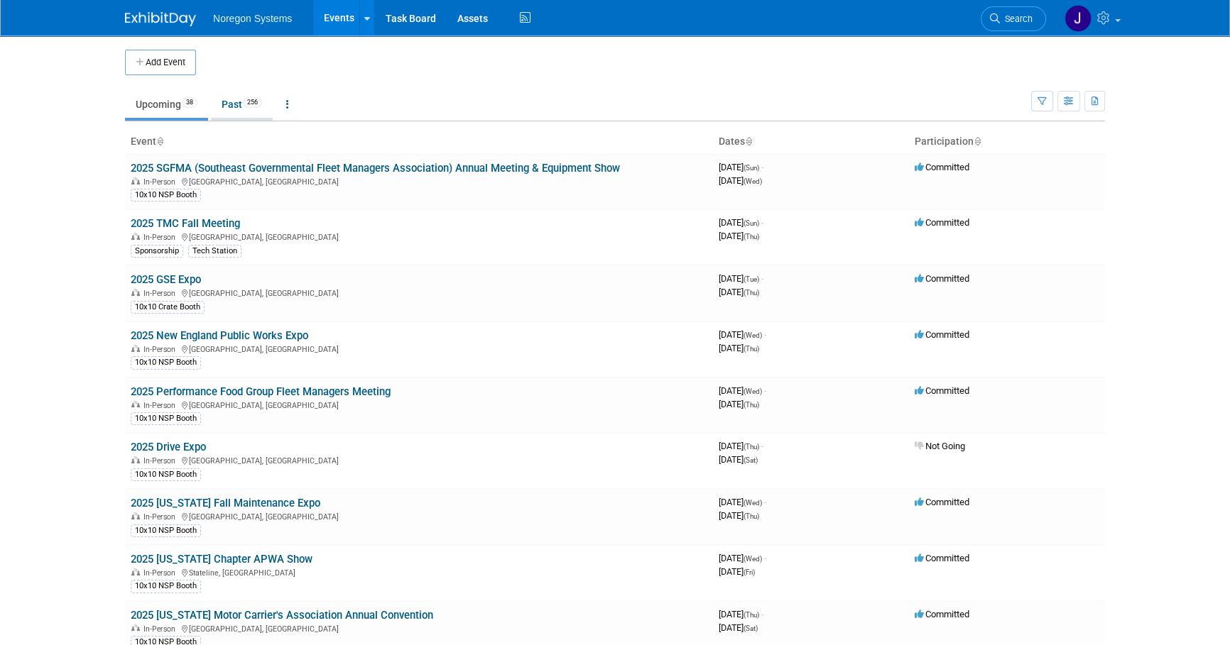
click at [229, 107] on link "Past 256" at bounding box center [242, 104] width 62 height 27
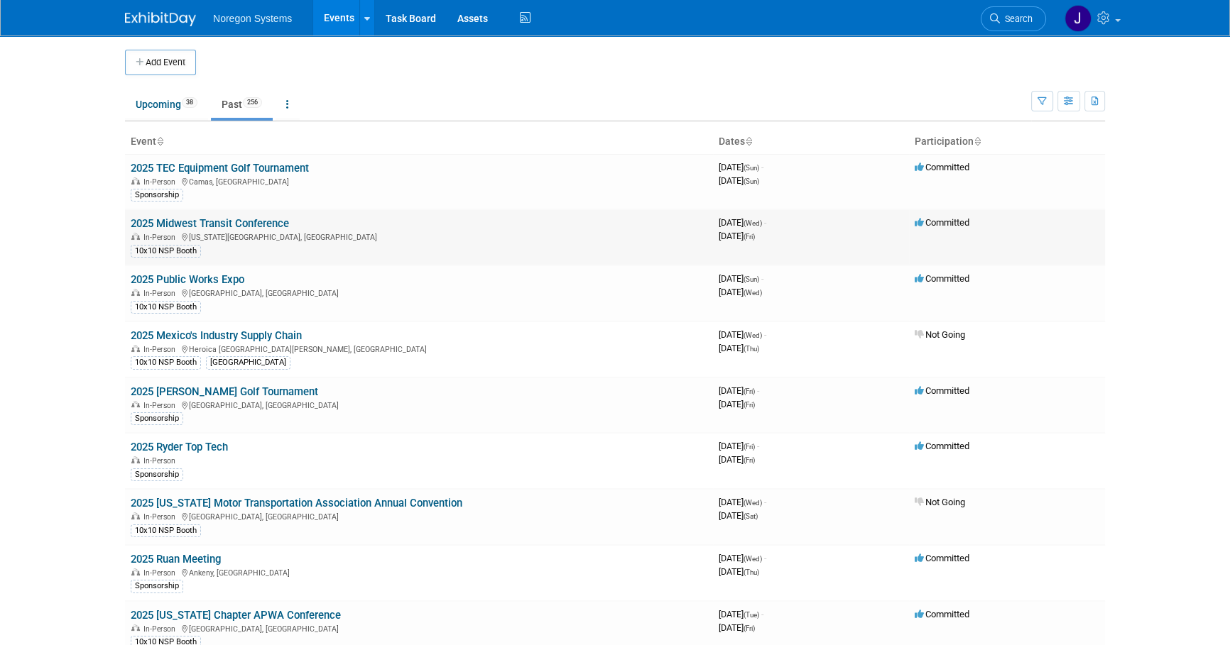
click at [234, 222] on link "2025 Midwest Transit Conference" at bounding box center [210, 223] width 158 height 13
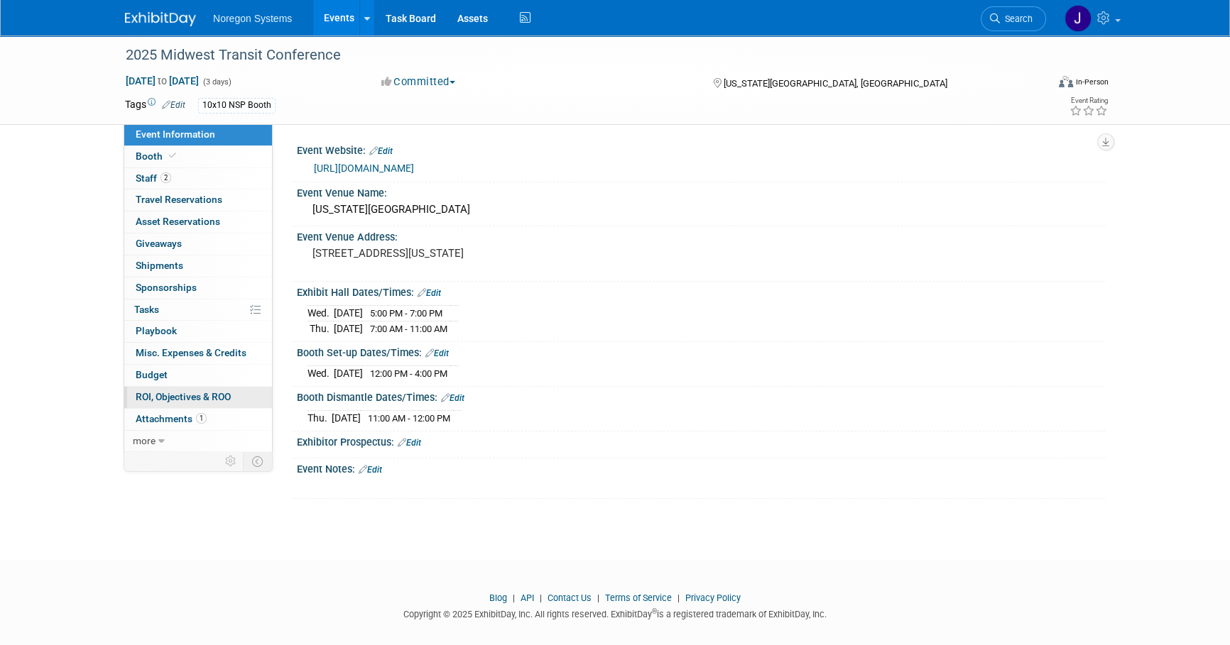
click at [206, 393] on span "ROI, Objectives & ROO 0" at bounding box center [183, 396] width 95 height 11
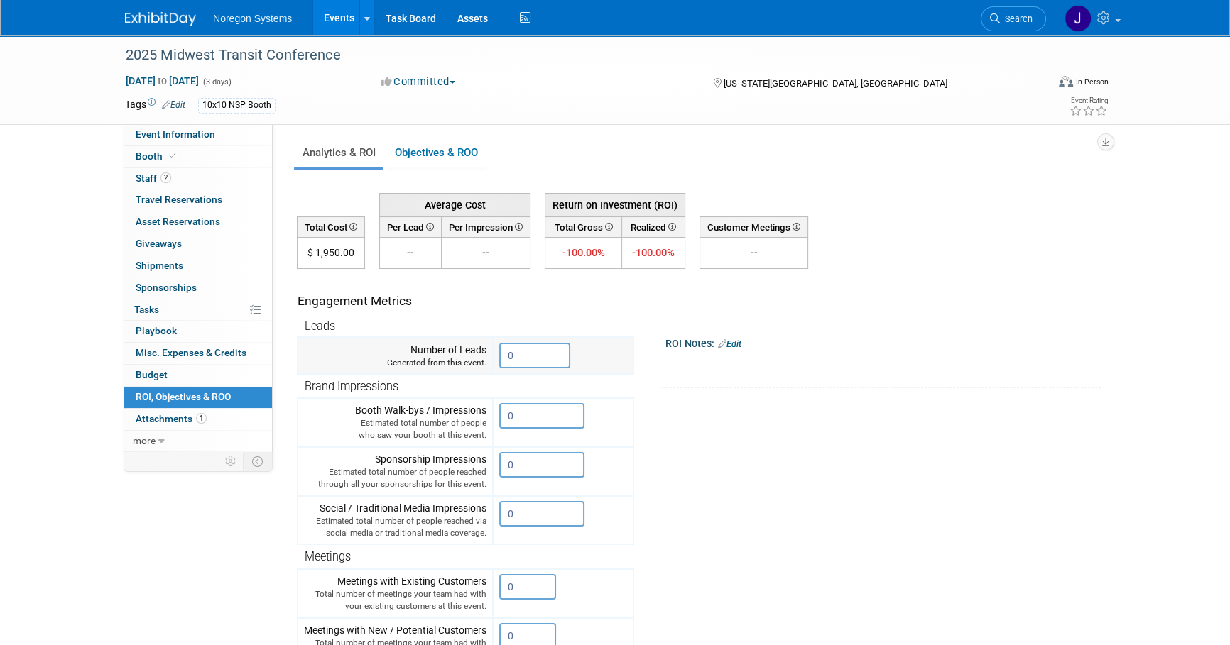
click at [525, 351] on input "0" at bounding box center [534, 356] width 71 height 26
drag, startPoint x: 532, startPoint y: 352, endPoint x: 443, endPoint y: 345, distance: 89.0
click at [439, 349] on tr "Number of Leads Generated from this event. 0" at bounding box center [465, 356] width 336 height 37
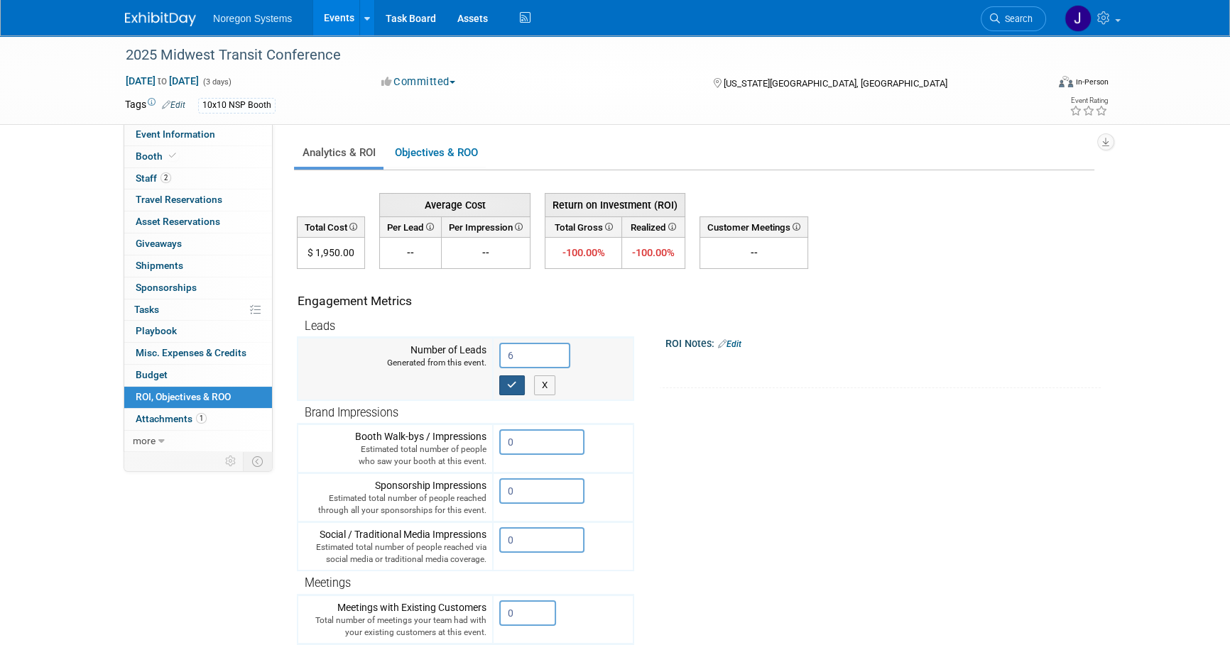
type input "6"
click at [513, 388] on icon "button" at bounding box center [512, 385] width 10 height 9
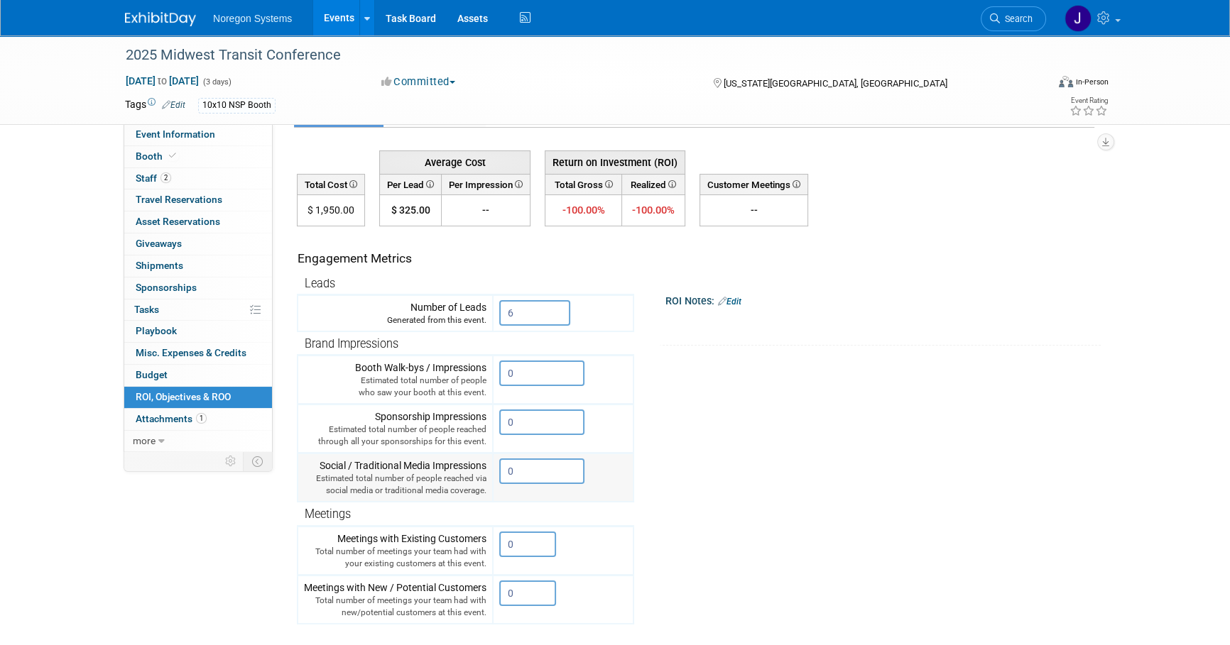
scroll to position [64, 0]
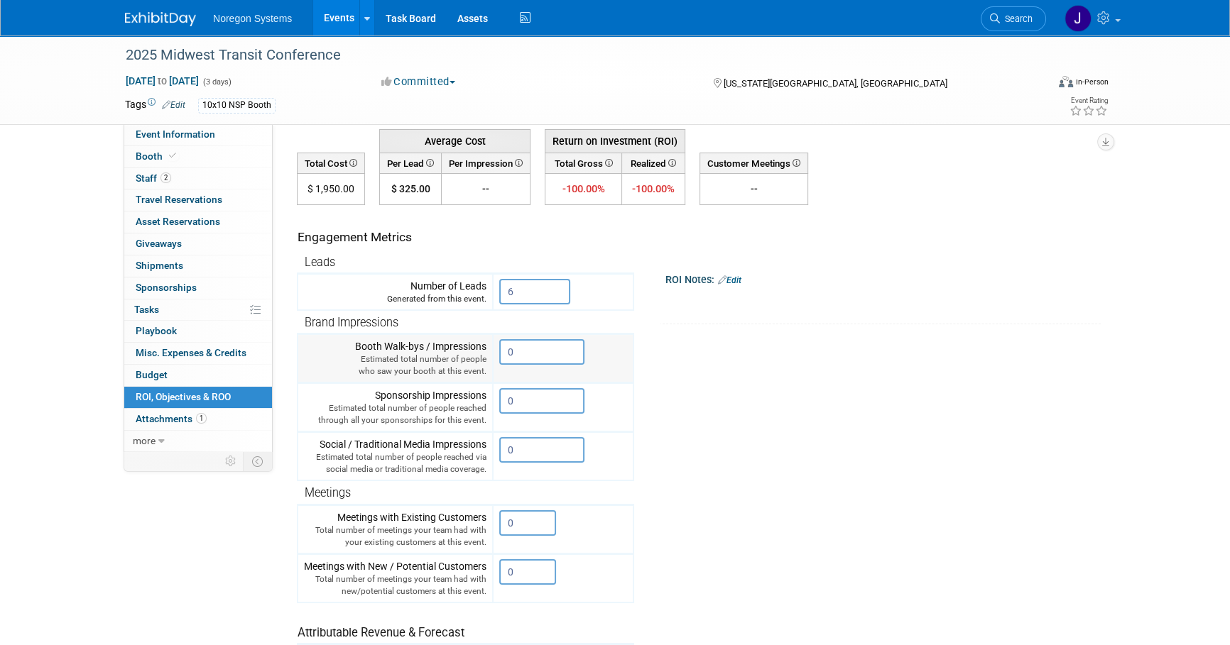
click at [529, 351] on input "0" at bounding box center [541, 352] width 85 height 26
drag, startPoint x: 539, startPoint y: 351, endPoint x: 488, endPoint y: 348, distance: 50.5
click at [488, 348] on tr "Booth Walk-bys / Impressions Estimated total number of people who saw your boot…" at bounding box center [465, 358] width 336 height 49
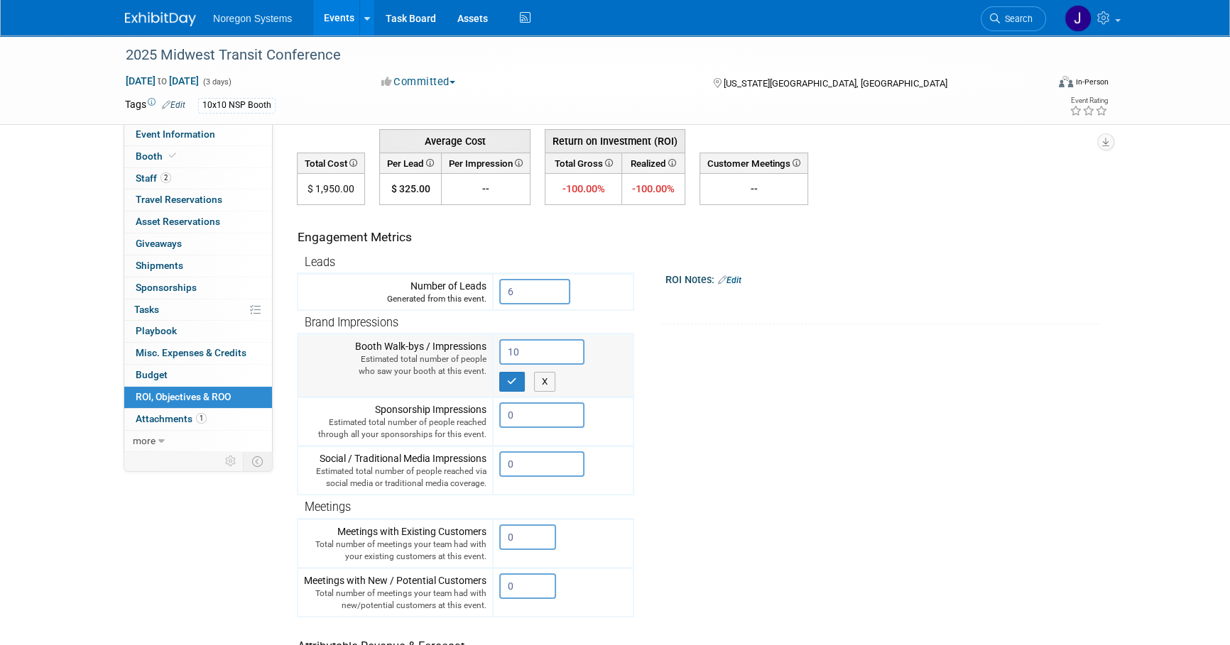
type input "1"
type input "15"
click at [505, 379] on button "button" at bounding box center [512, 382] width 26 height 20
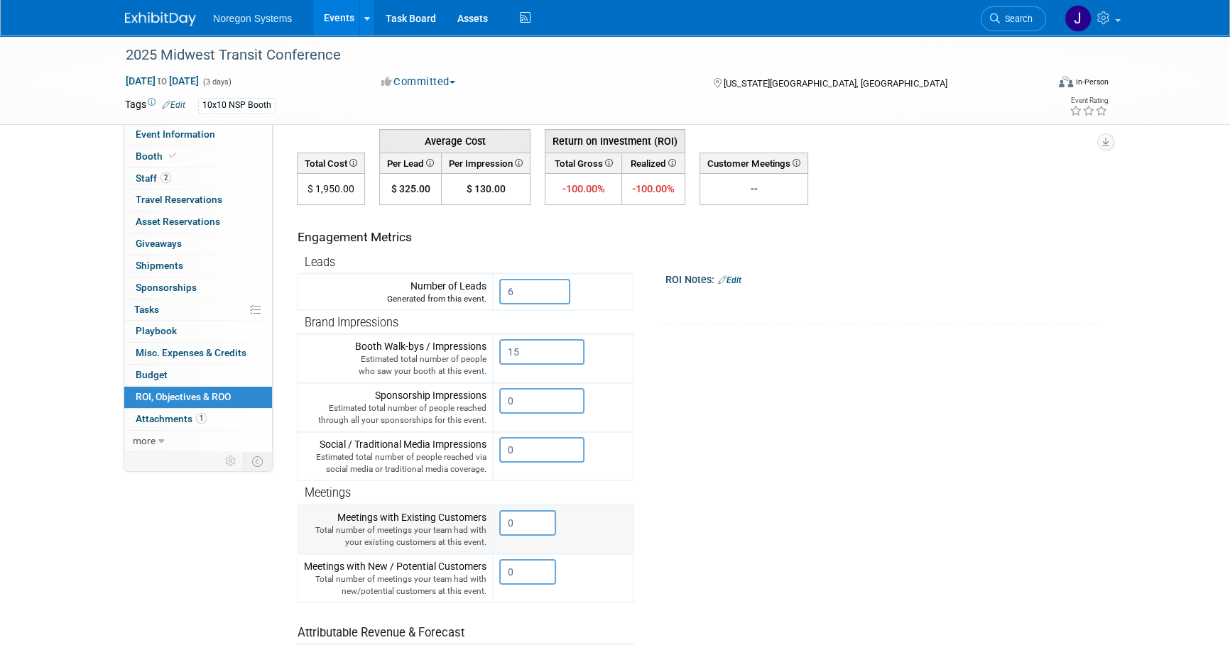
click at [547, 516] on input "0" at bounding box center [527, 523] width 57 height 26
drag, startPoint x: 544, startPoint y: 519, endPoint x: 513, endPoint y: 518, distance: 30.6
click at [513, 518] on input "0" at bounding box center [527, 523] width 57 height 26
drag, startPoint x: 517, startPoint y: 519, endPoint x: 498, endPoint y: 515, distance: 18.9
click at [498, 515] on td "0 X" at bounding box center [563, 529] width 141 height 49
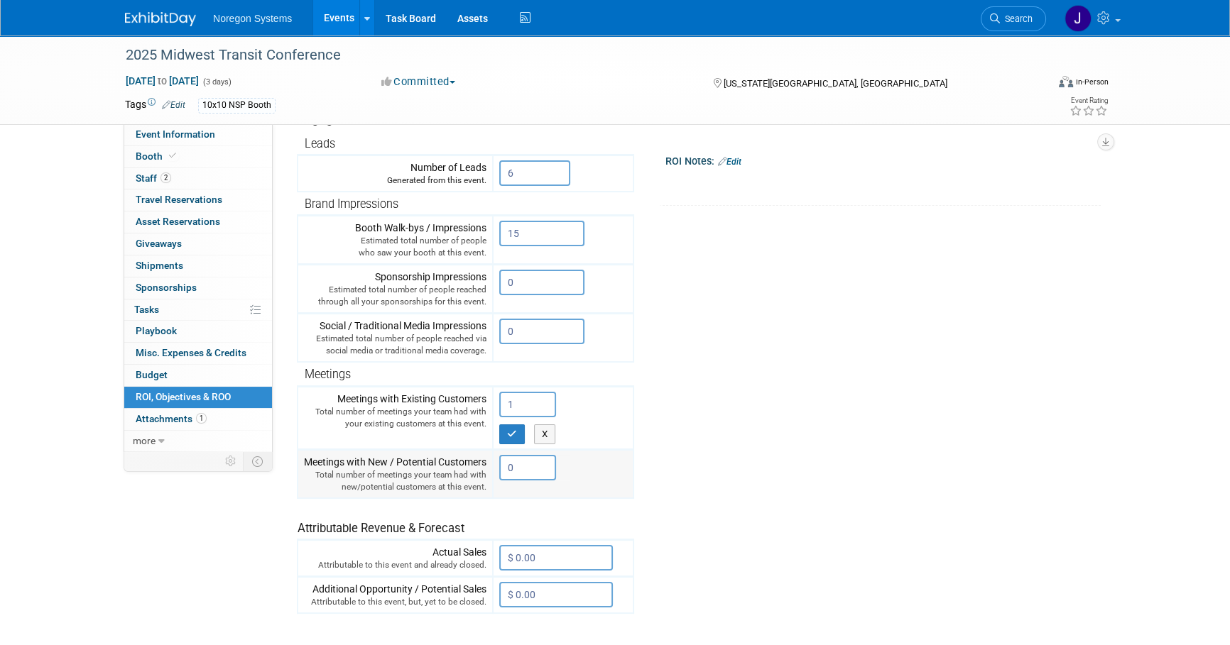
scroll to position [193, 0]
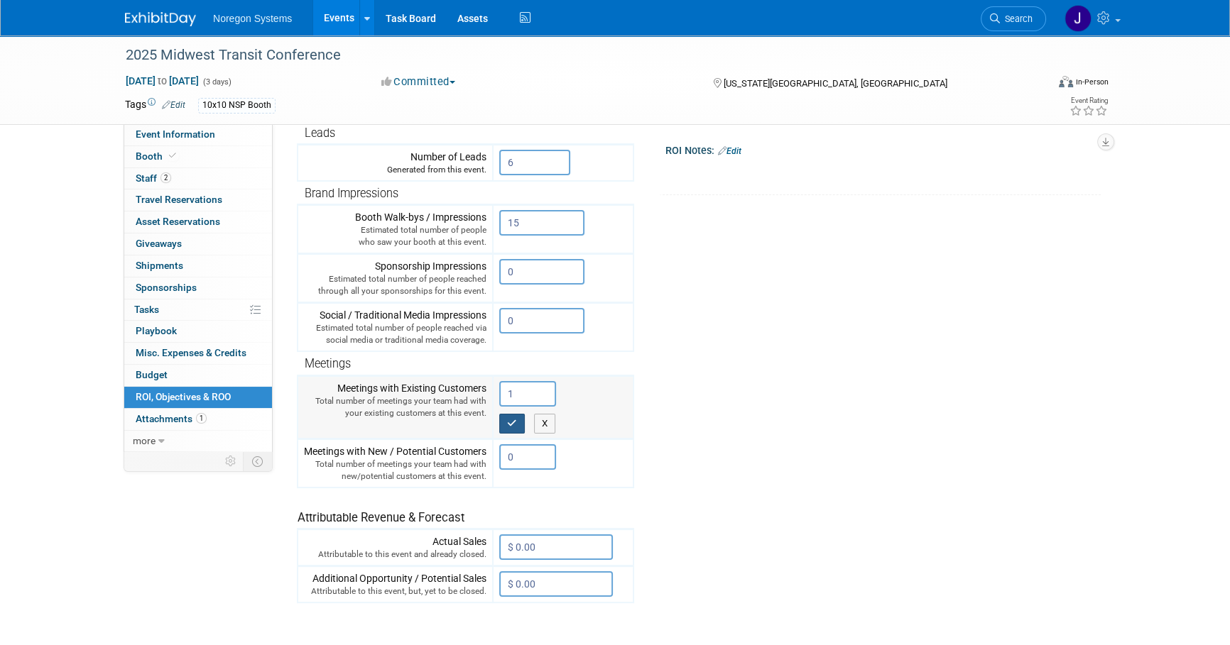
type input "1"
click at [513, 430] on button "button" at bounding box center [512, 424] width 26 height 20
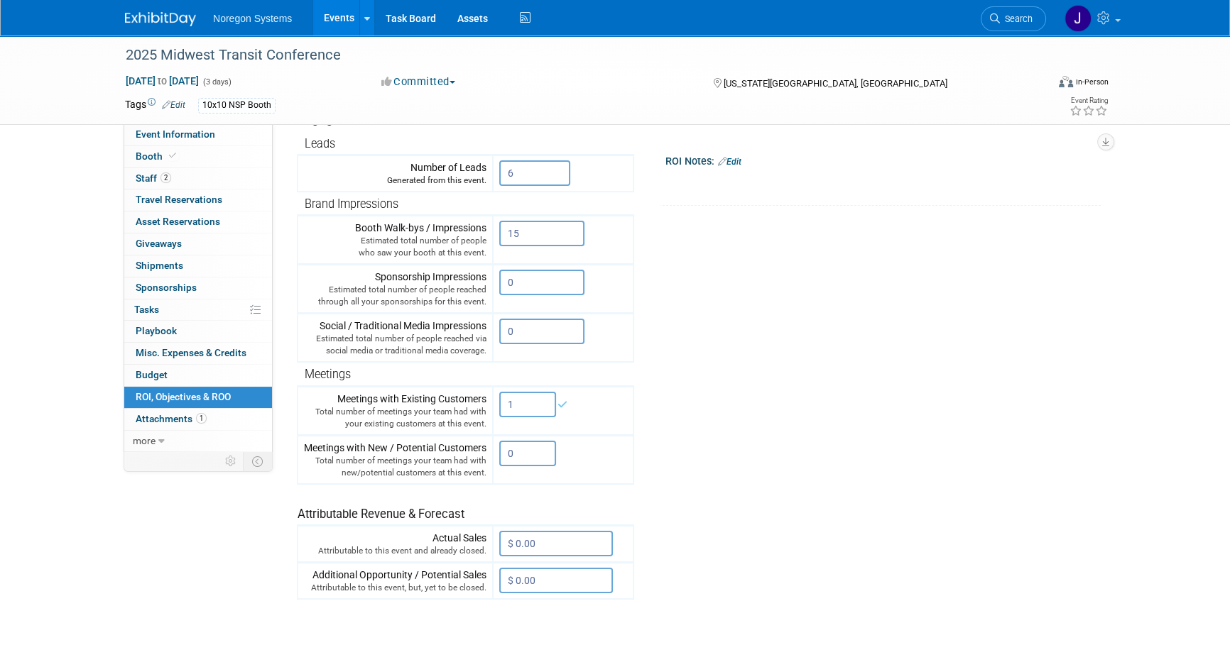
click at [720, 483] on tr "Engagement Metrics Leads Generated from this event. 6 X Brand Impressions 15" at bounding box center [695, 343] width 797 height 513
click at [579, 542] on input "$ 0.00" at bounding box center [556, 544] width 114 height 26
click at [546, 542] on input "$ 0.00" at bounding box center [556, 544] width 114 height 26
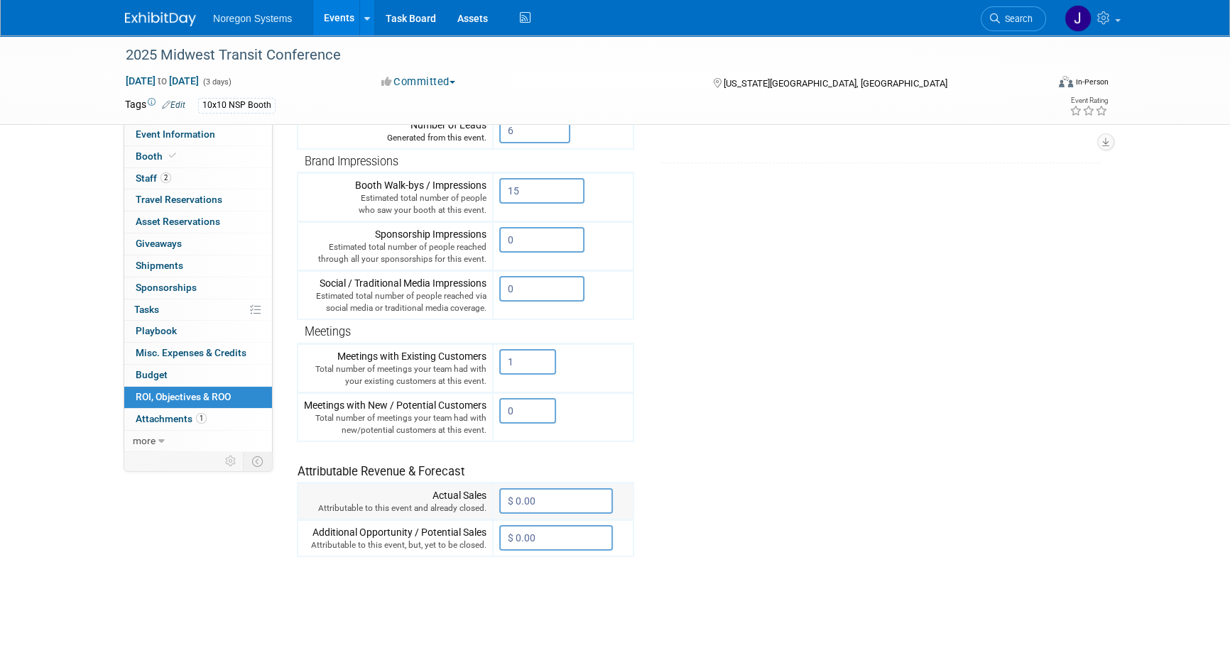
scroll to position [258, 0]
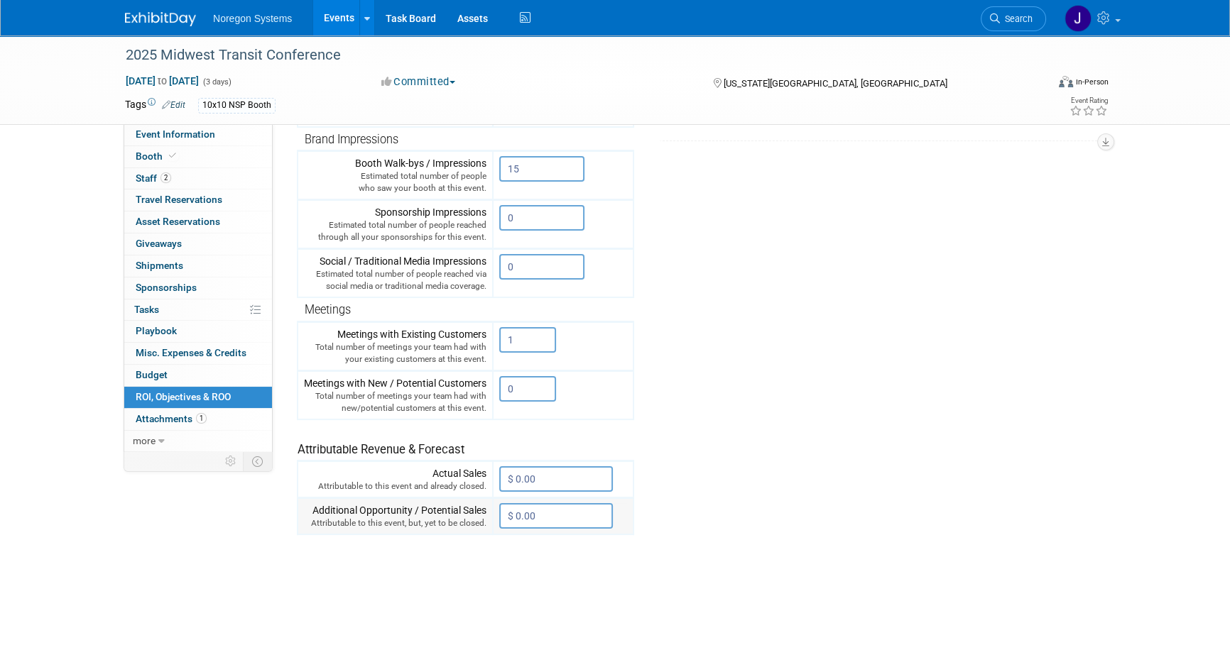
click at [557, 518] on input "$ 0.00" at bounding box center [556, 516] width 114 height 26
click at [559, 515] on input "$ 0.00" at bounding box center [556, 516] width 114 height 26
drag, startPoint x: 563, startPoint y: 514, endPoint x: 517, endPoint y: 517, distance: 46.2
click at [518, 516] on input "$ 0.00" at bounding box center [556, 516] width 114 height 26
type input "$ 12,000.00"
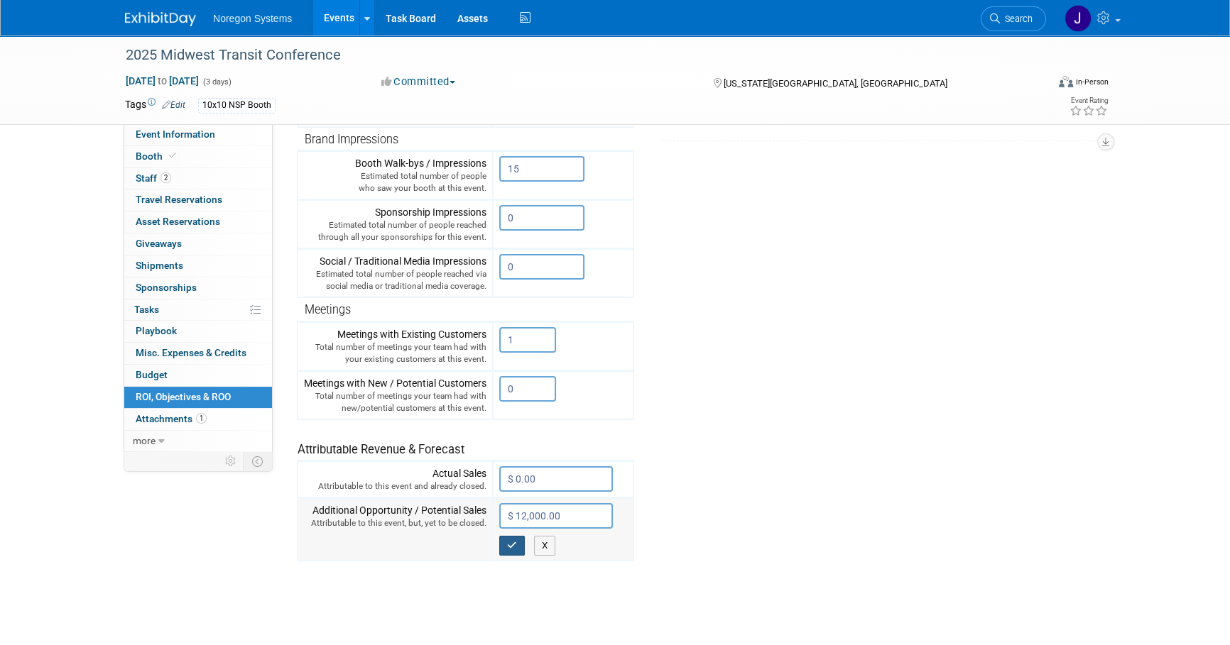
click at [520, 545] on button "button" at bounding box center [512, 546] width 26 height 20
click at [228, 353] on span "Misc. Expenses & Credits 0" at bounding box center [191, 352] width 111 height 11
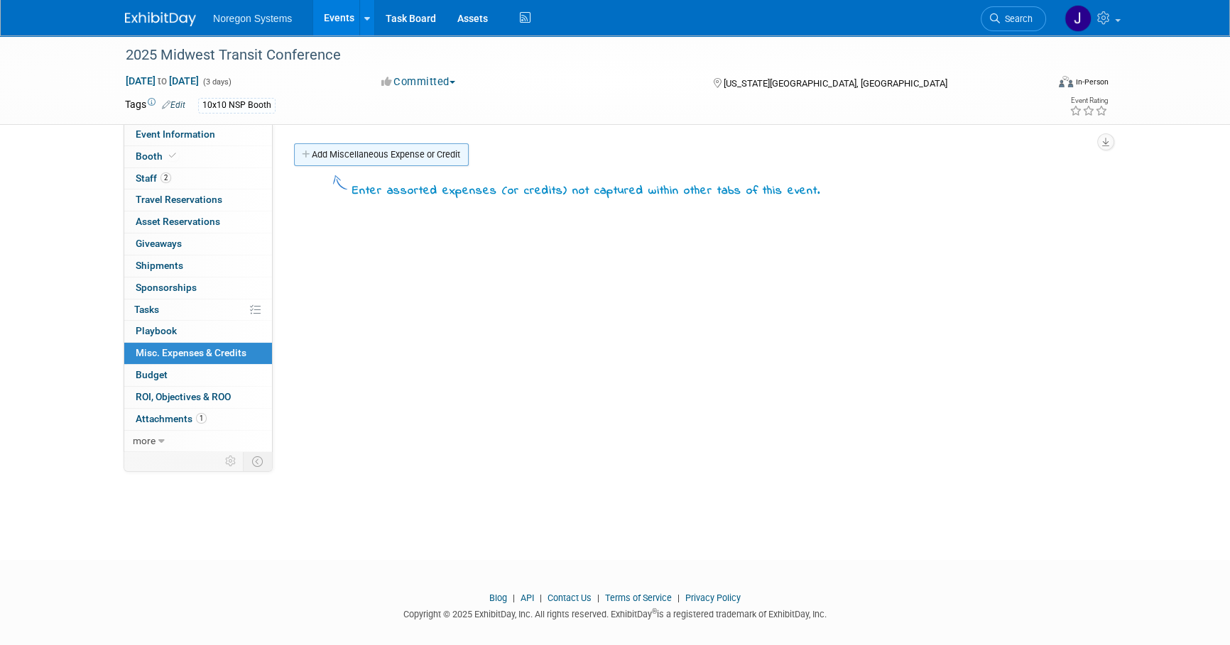
click at [367, 146] on link "Add Miscellaneous Expense or Credit" at bounding box center [381, 154] width 175 height 23
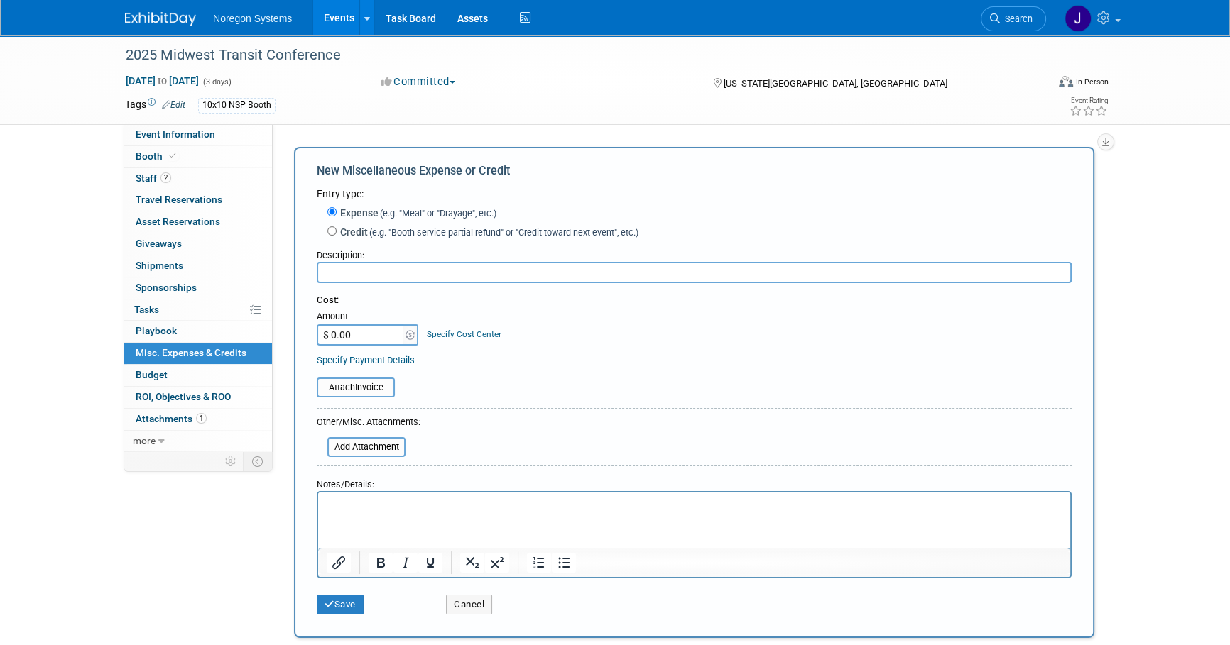
click at [361, 330] on input "$ 0.00" at bounding box center [361, 334] width 89 height 21
type input "$ 1,200.00"
click at [669, 266] on input "text" at bounding box center [694, 272] width 755 height 21
paste input "Kevin Bailey"
click at [326, 271] on input "Kevin Bailey" at bounding box center [694, 272] width 755 height 21
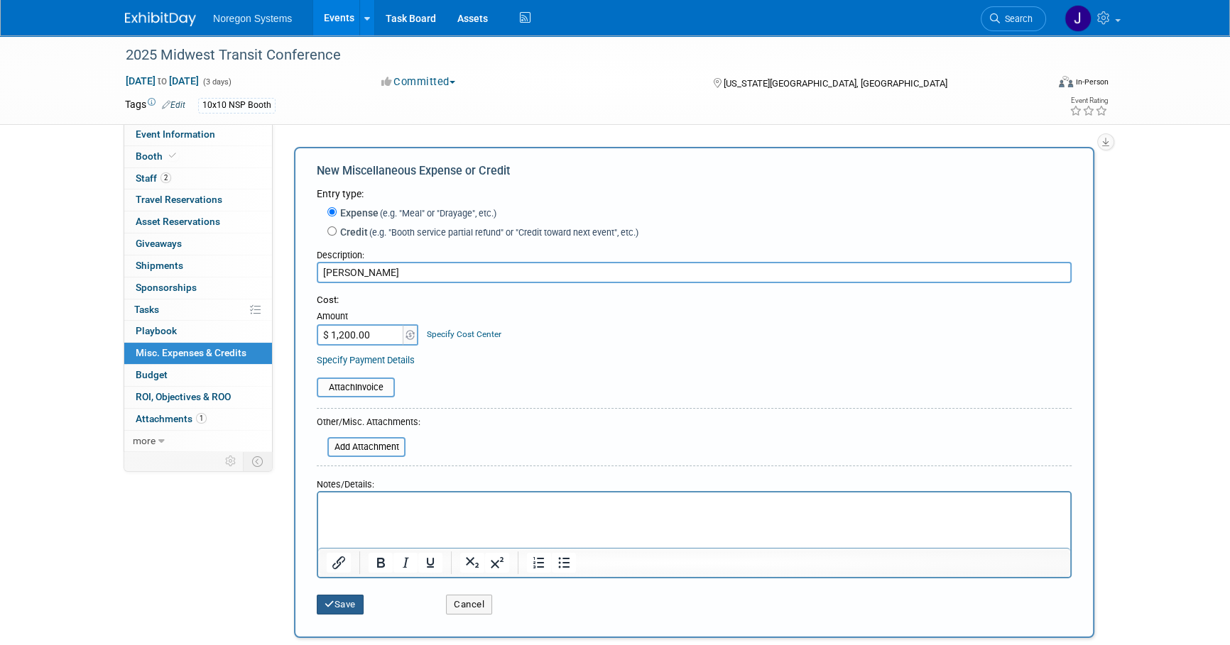
type input "Kevin Bailey"
click at [348, 611] on button "Save" at bounding box center [340, 605] width 47 height 20
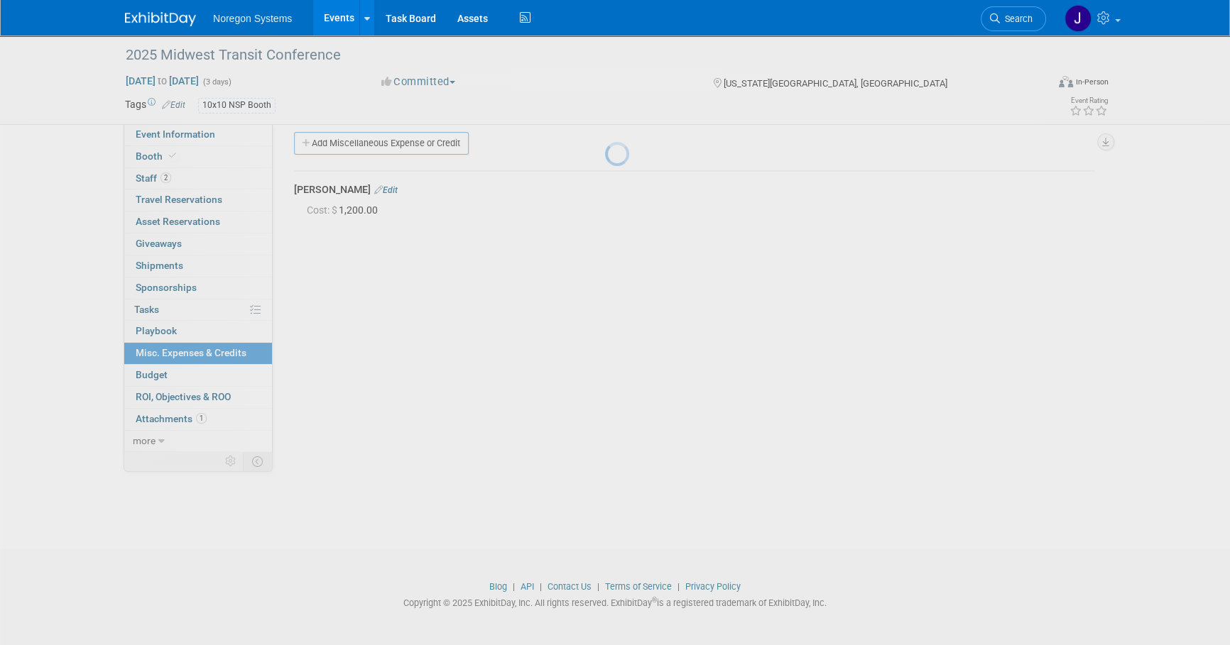
scroll to position [14, 0]
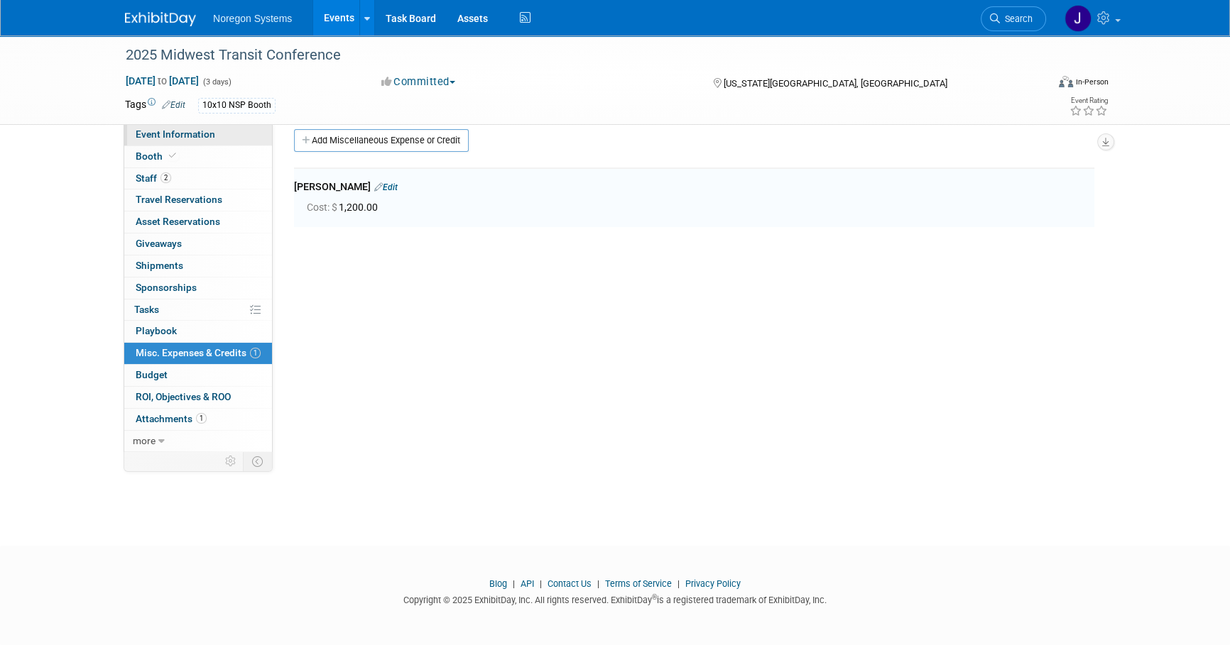
click at [212, 138] on span "Event Information" at bounding box center [176, 134] width 80 height 11
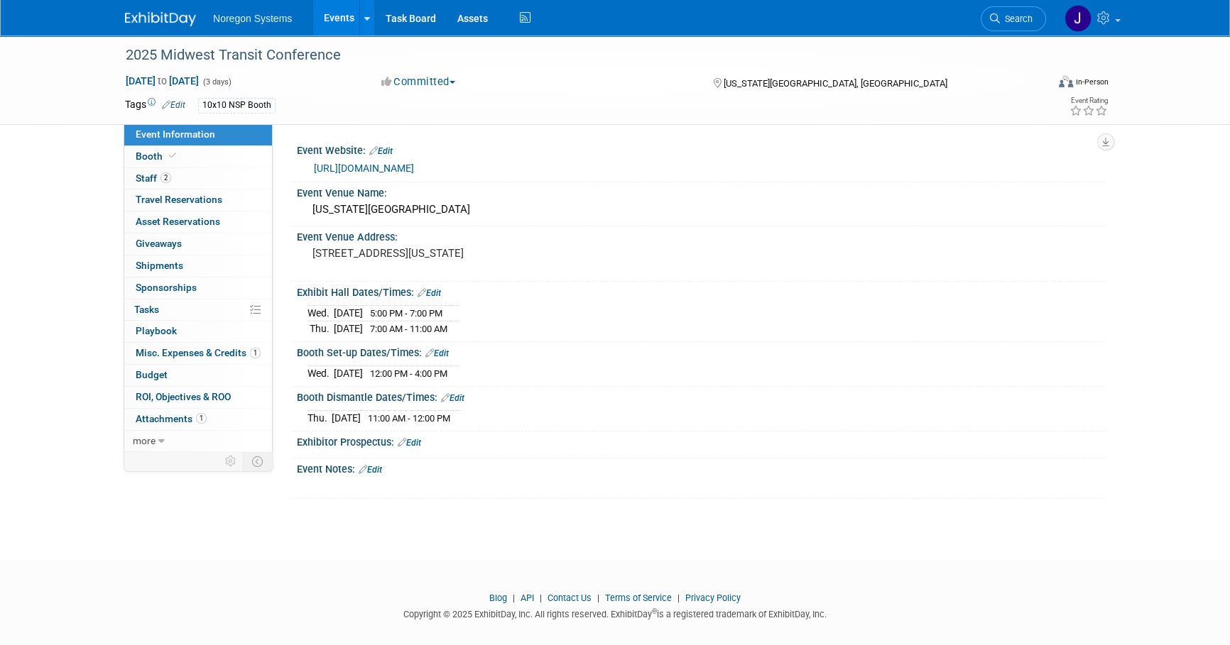
click at [179, 23] on img at bounding box center [160, 19] width 71 height 14
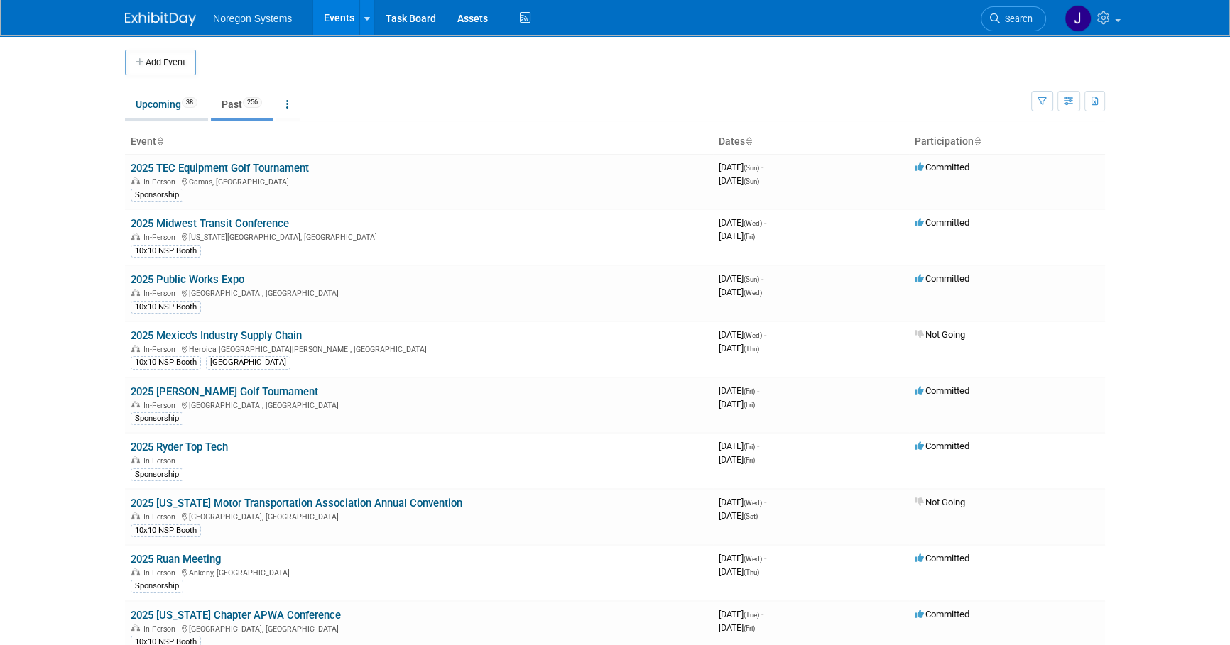
click at [159, 111] on link "Upcoming 38" at bounding box center [166, 104] width 83 height 27
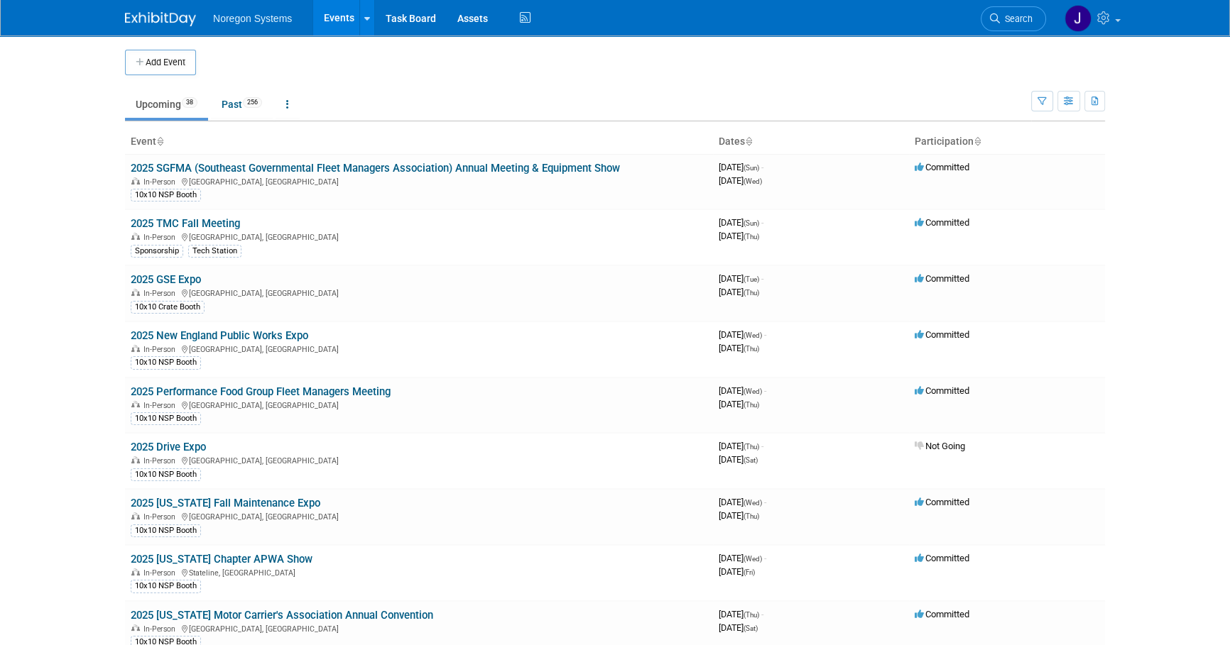
click at [1015, 25] on link "Search" at bounding box center [1012, 18] width 65 height 25
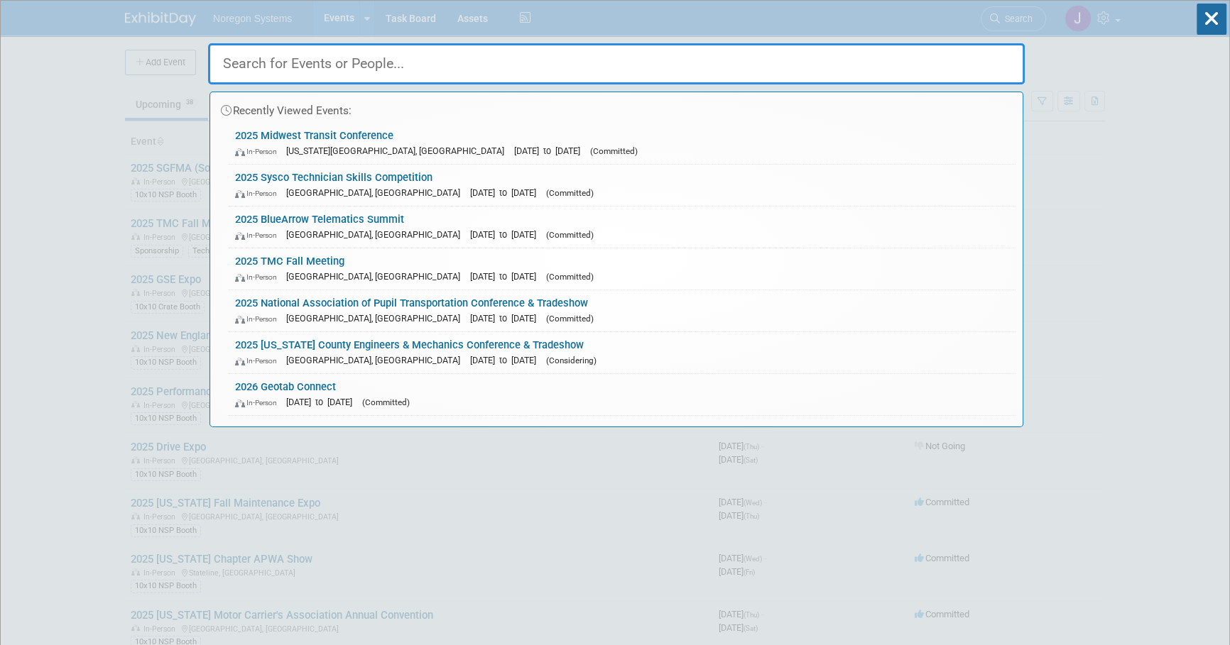
click at [692, 74] on input "text" at bounding box center [616, 63] width 816 height 41
paste input "[PERSON_NAME]"
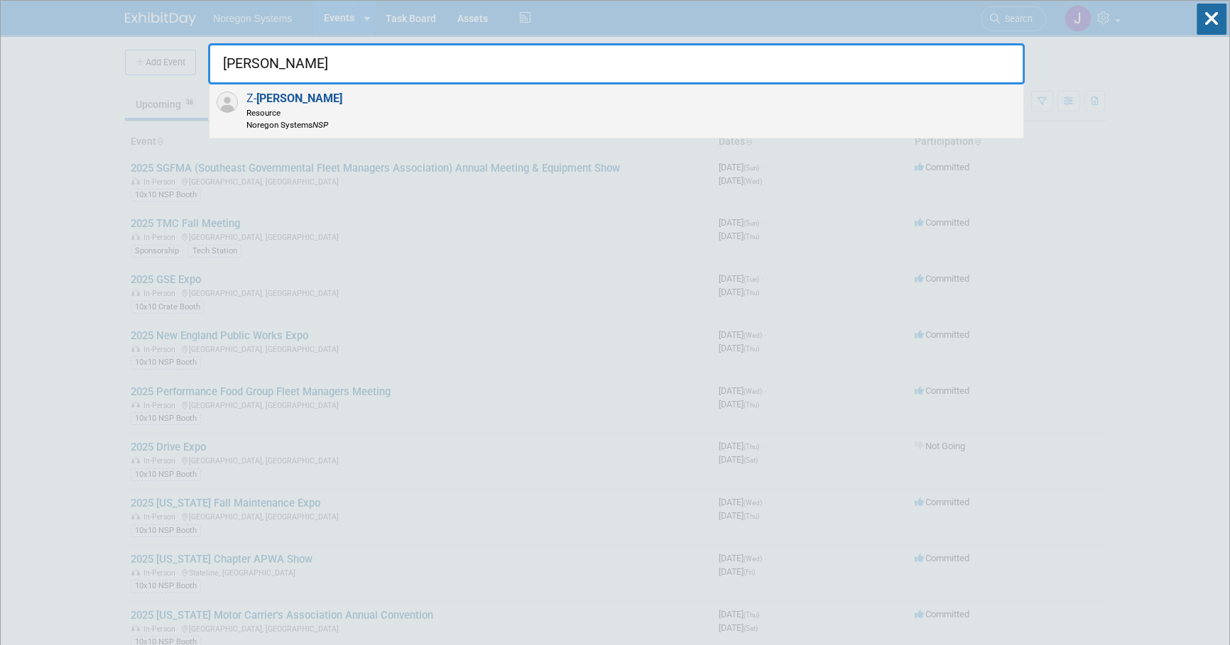
click at [446, 124] on div "Z- [PERSON_NAME] Resource Noregon Systems NSP" at bounding box center [616, 111] width 814 height 54
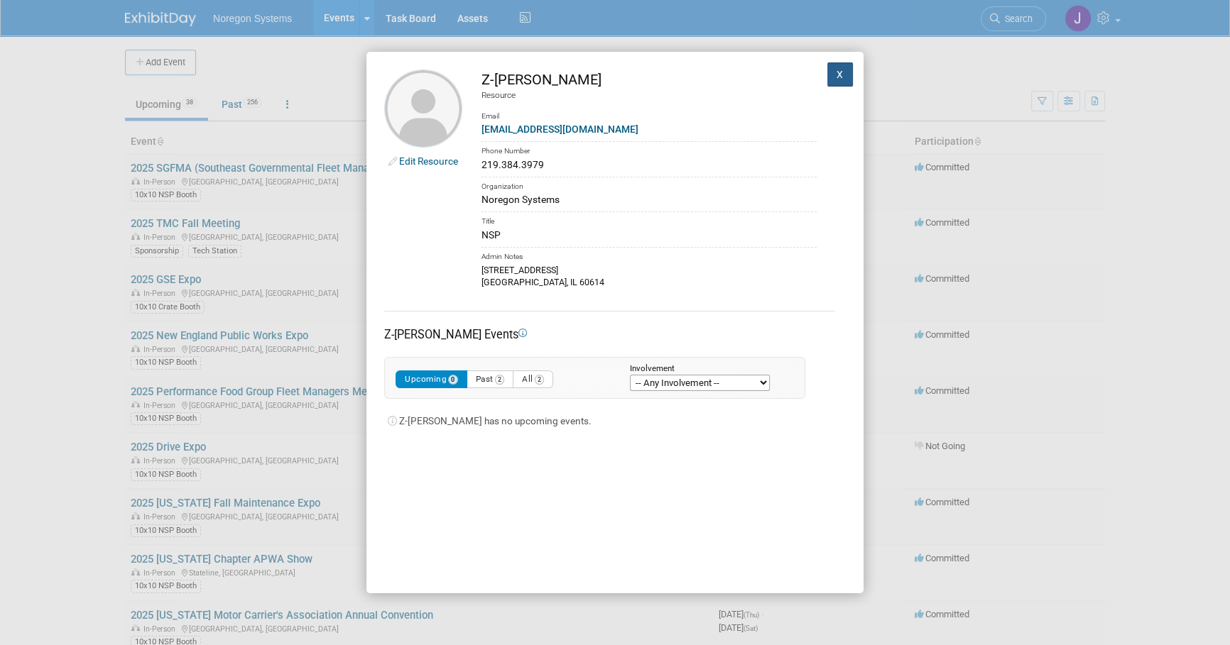
drag, startPoint x: 831, startPoint y: 70, endPoint x: 1231, endPoint y: 189, distance: 416.9
click at [833, 70] on button "X" at bounding box center [840, 74] width 26 height 24
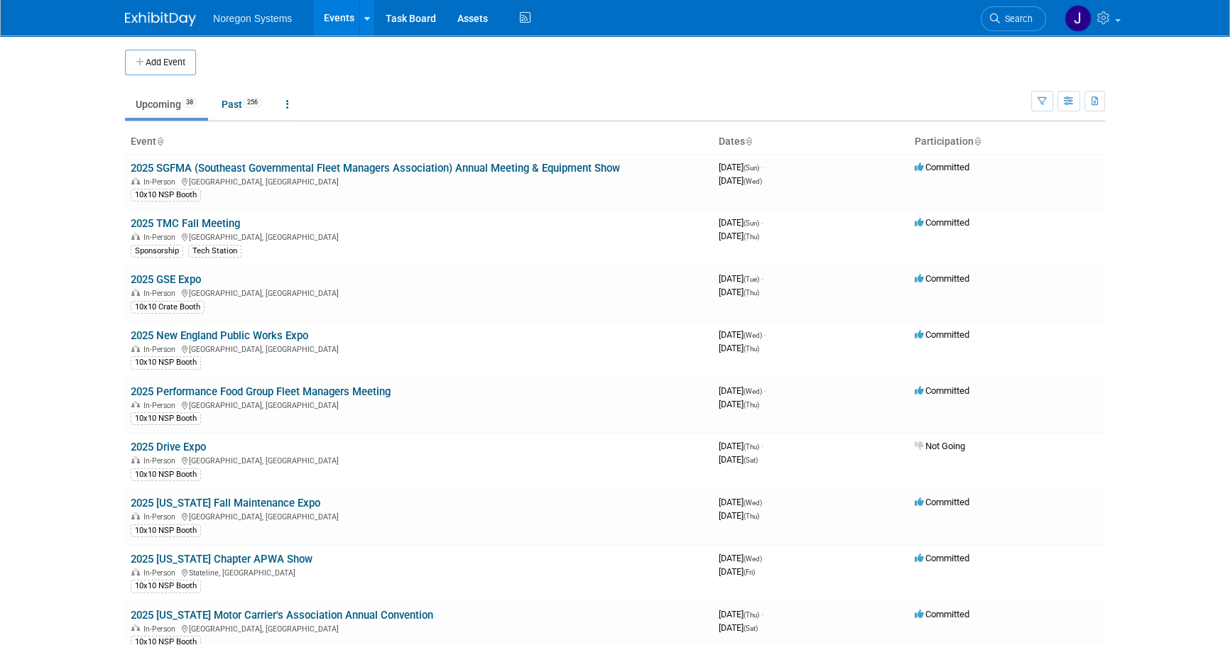
drag, startPoint x: 1029, startPoint y: 9, endPoint x: 1018, endPoint y: 26, distance: 20.5
click at [1029, 9] on link "Search" at bounding box center [1012, 18] width 65 height 25
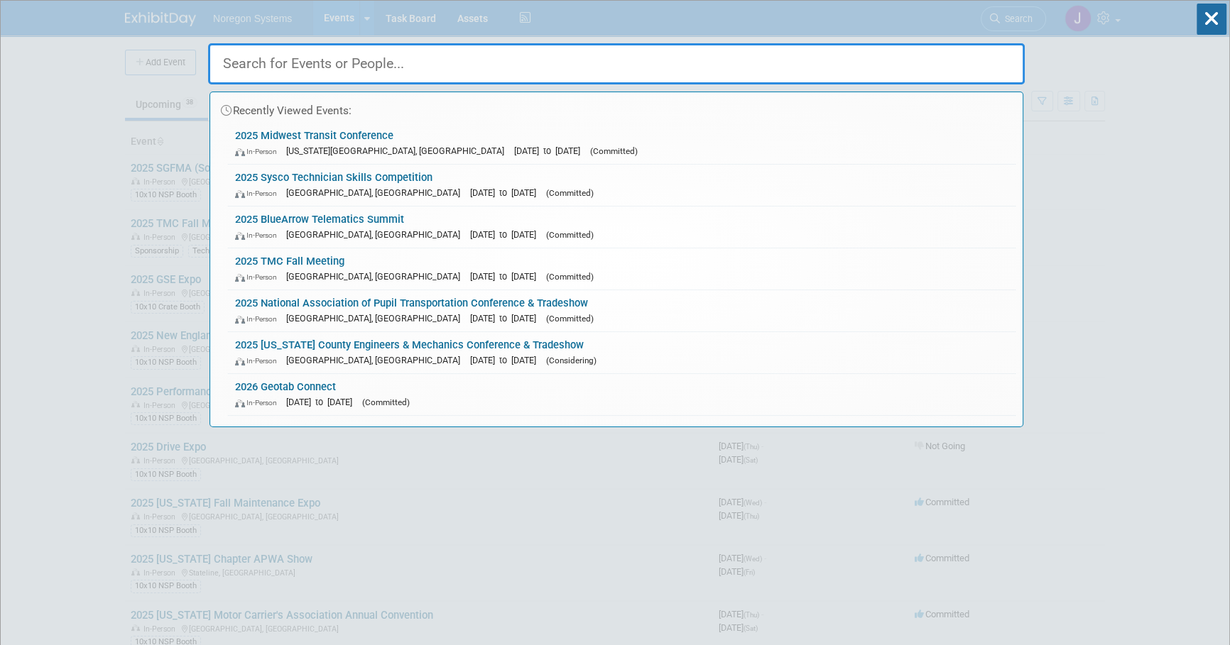
click at [948, 61] on input "text" at bounding box center [616, 63] width 816 height 41
paste input "[PERSON_NAME]"
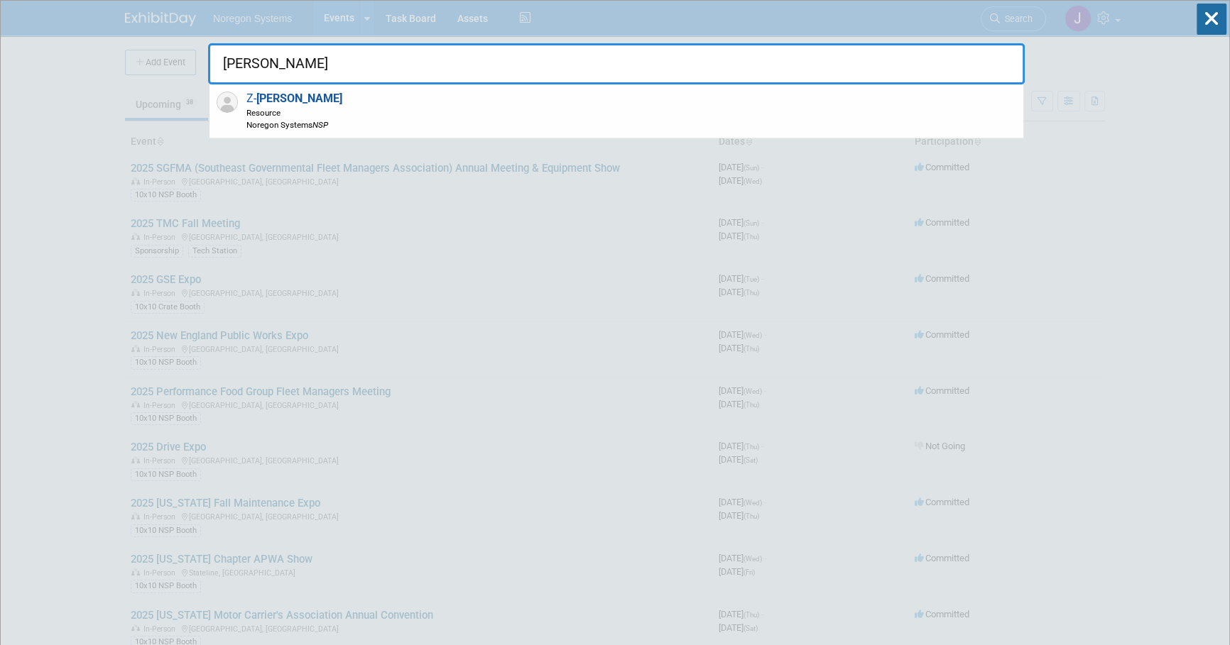
click at [963, 65] on input "[PERSON_NAME]" at bounding box center [616, 63] width 816 height 41
drag, startPoint x: 941, startPoint y: 60, endPoint x: 123, endPoint y: 63, distance: 818.6
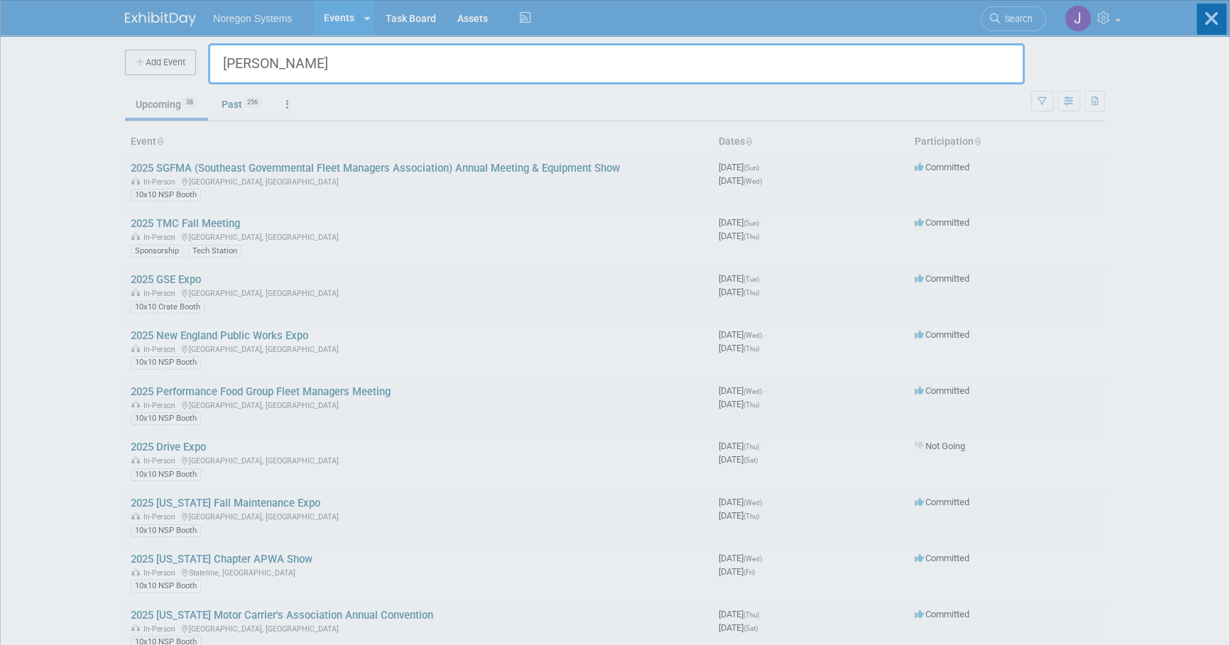
paste input "[PERSON_NAME]"
type input "[PERSON_NAME]"
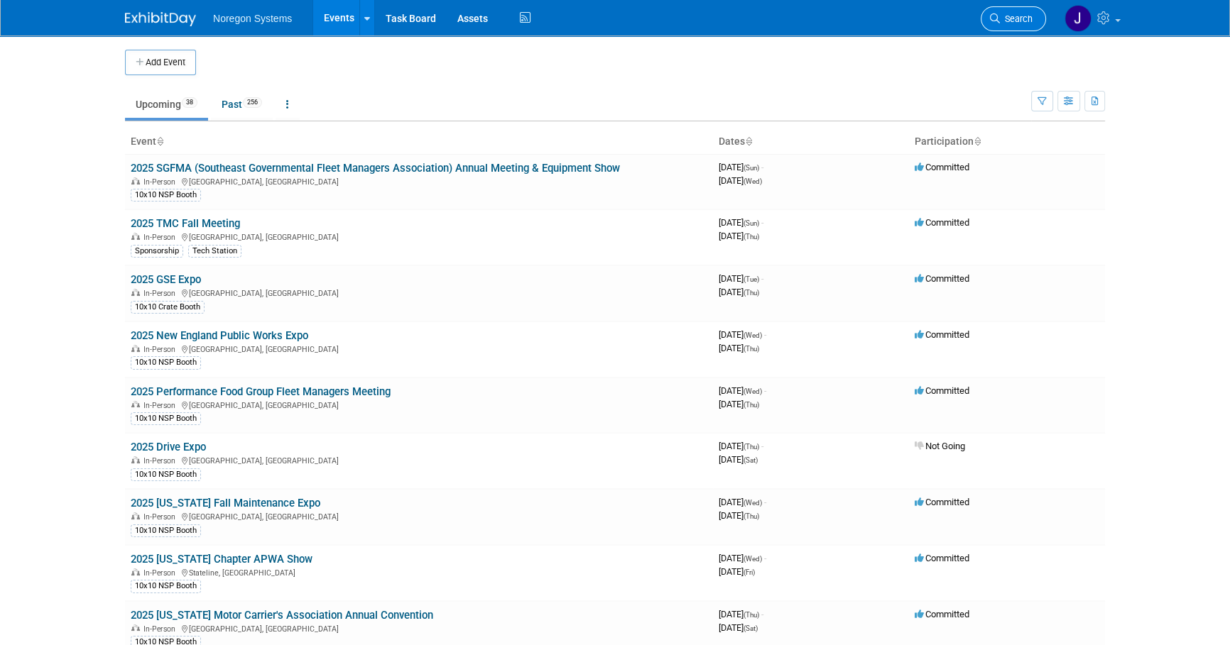
click at [1018, 12] on link "Search" at bounding box center [1012, 18] width 65 height 25
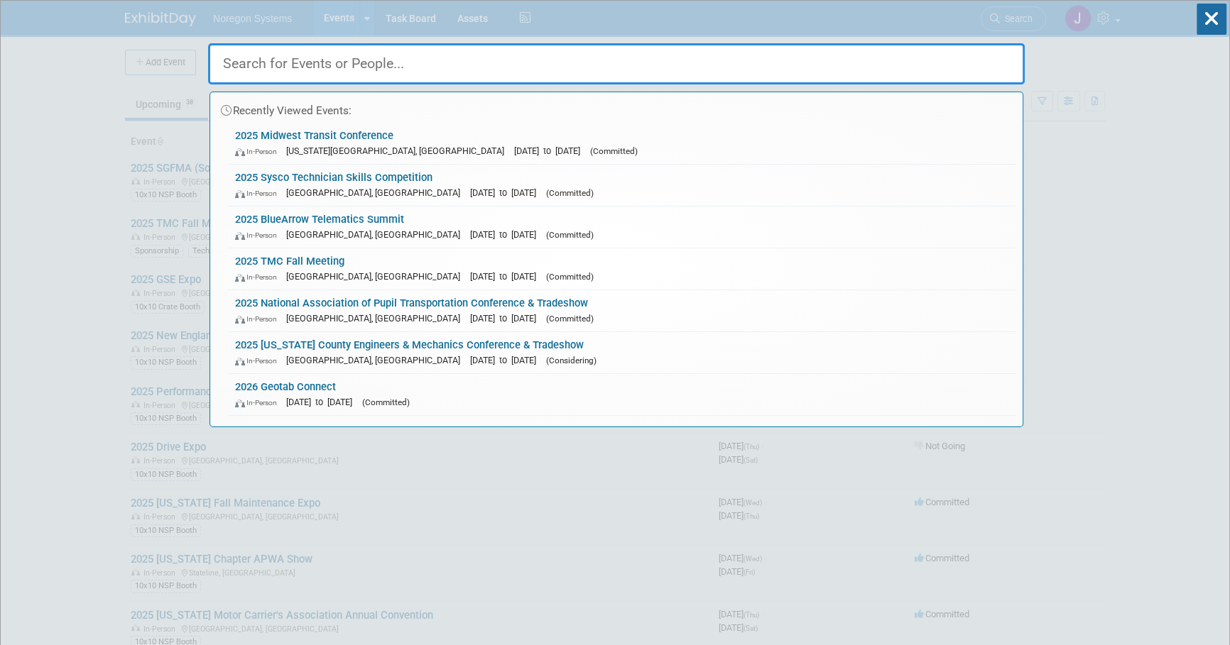
click at [825, 65] on input "text" at bounding box center [616, 63] width 816 height 41
paste input "[PERSON_NAME]"
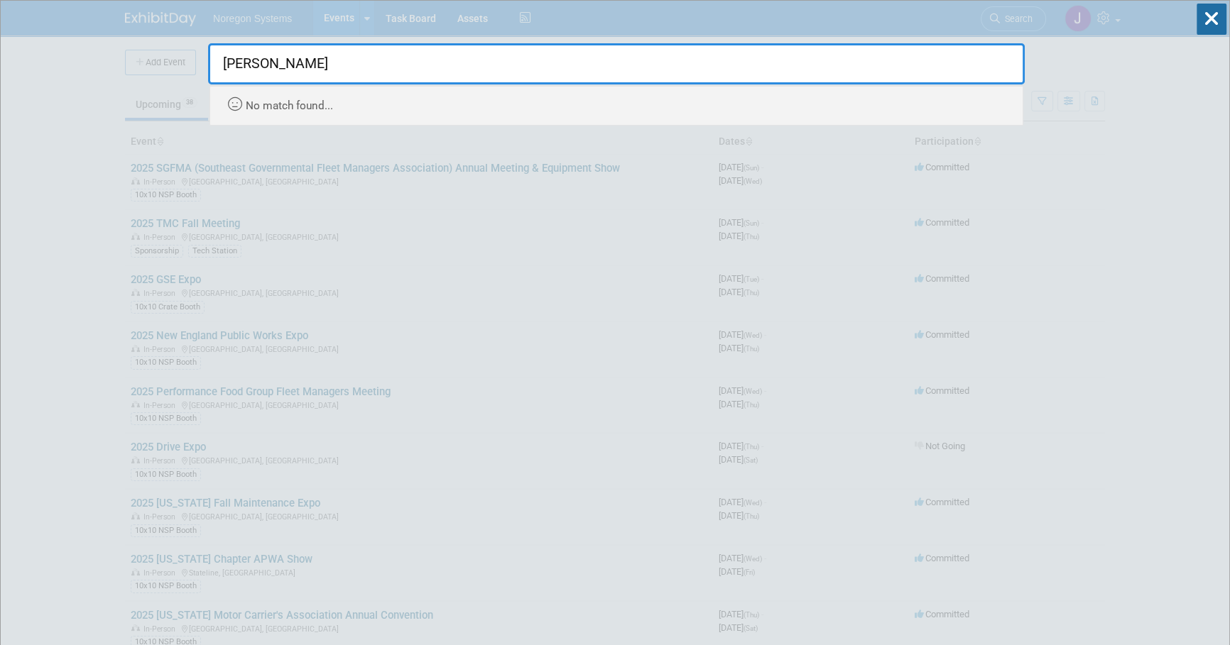
type input "[PERSON_NAME]"
